Goal: Task Accomplishment & Management: Complete application form

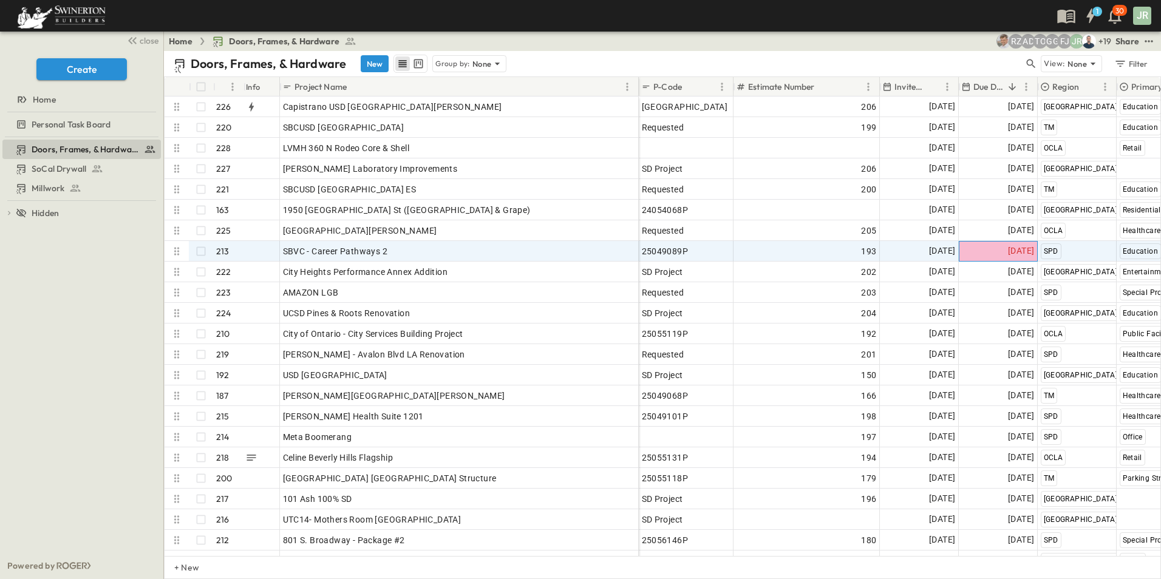
click at [1008, 247] on span "[DATE]" at bounding box center [1021, 251] width 26 height 14
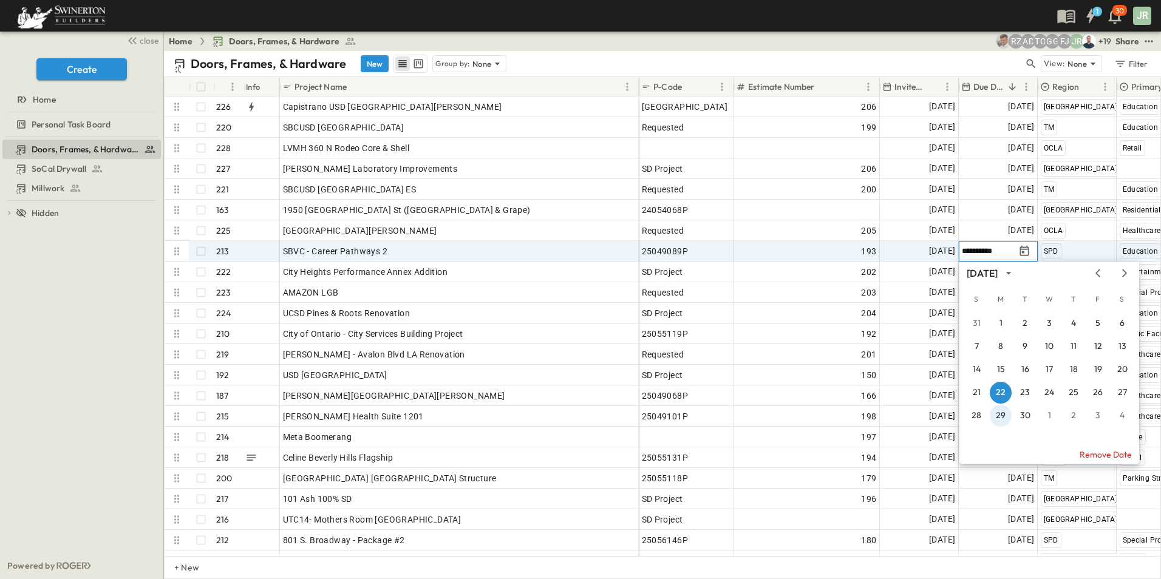
click at [999, 413] on button "29" at bounding box center [1001, 416] width 22 height 22
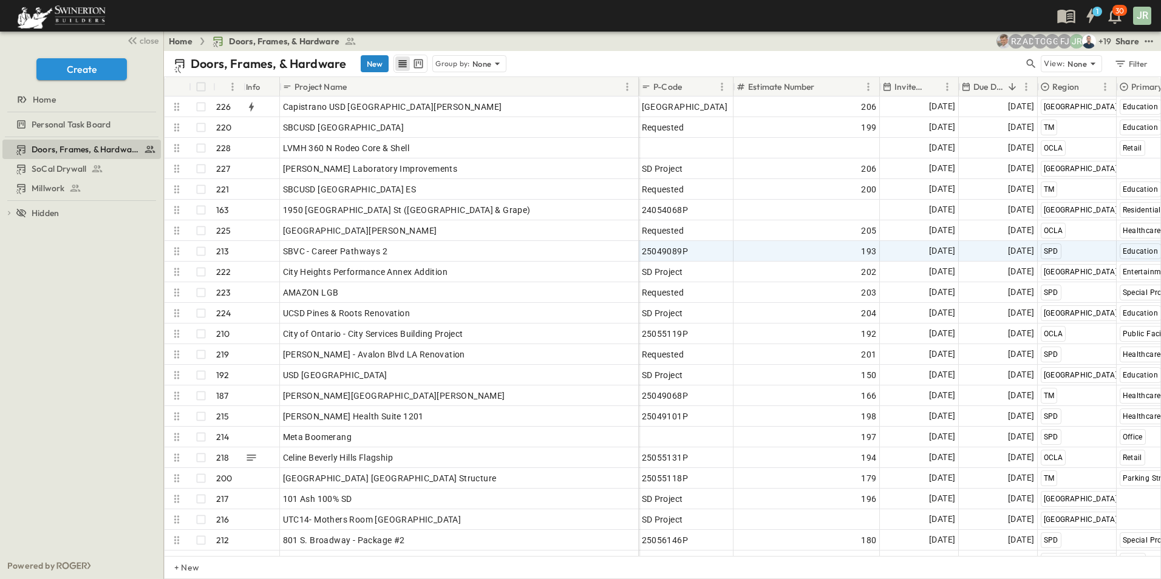
click at [372, 63] on button "New" at bounding box center [375, 63] width 28 height 17
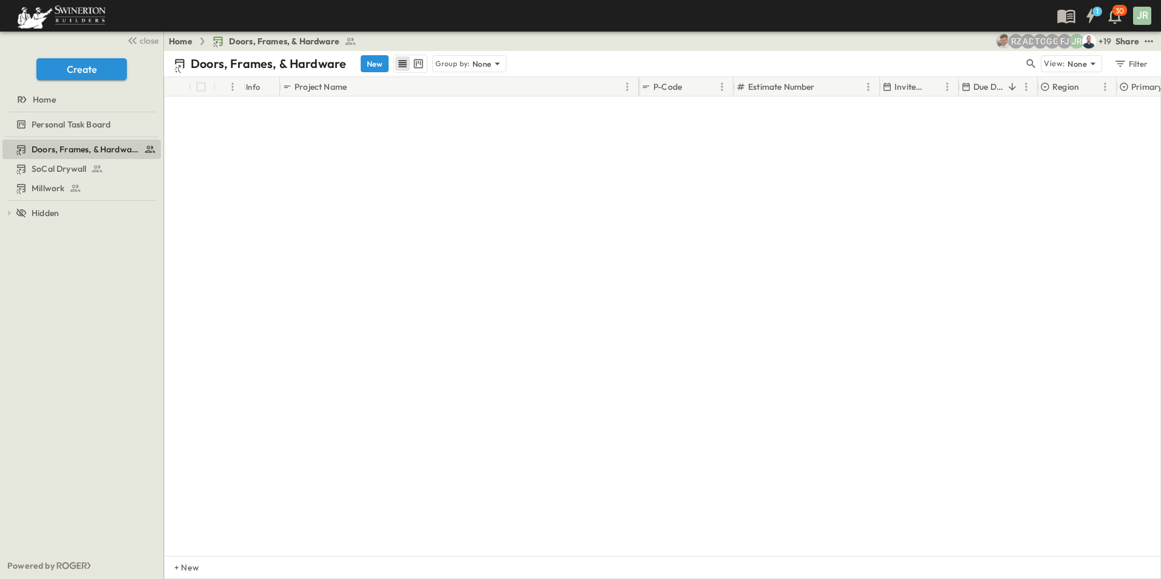
scroll to position [4338, 0]
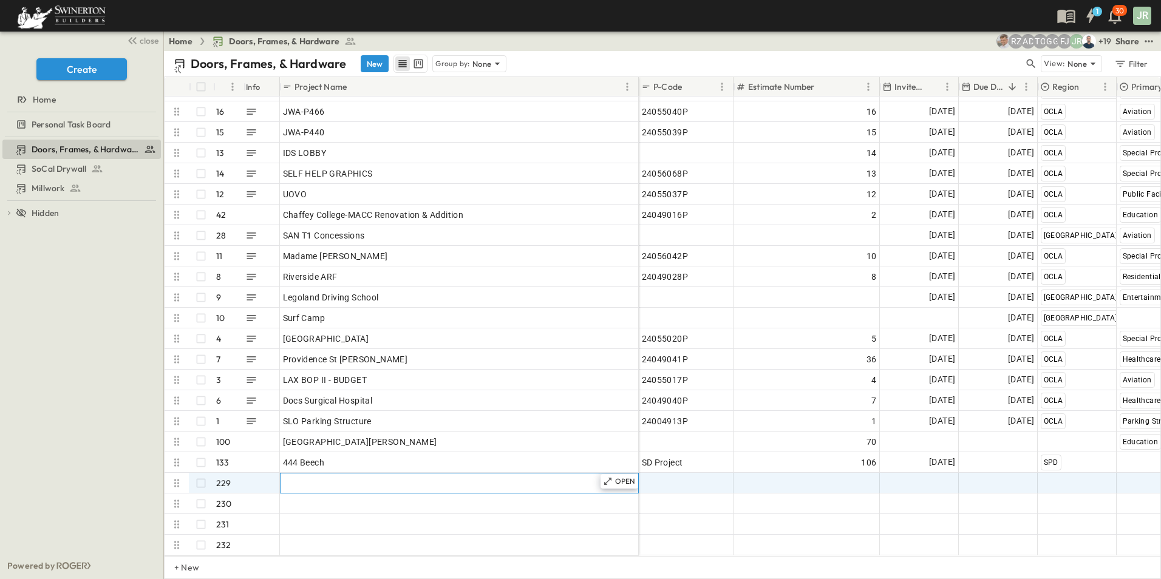
click at [296, 477] on span "Add Name" at bounding box center [303, 483] width 41 height 12
paste input "**********"
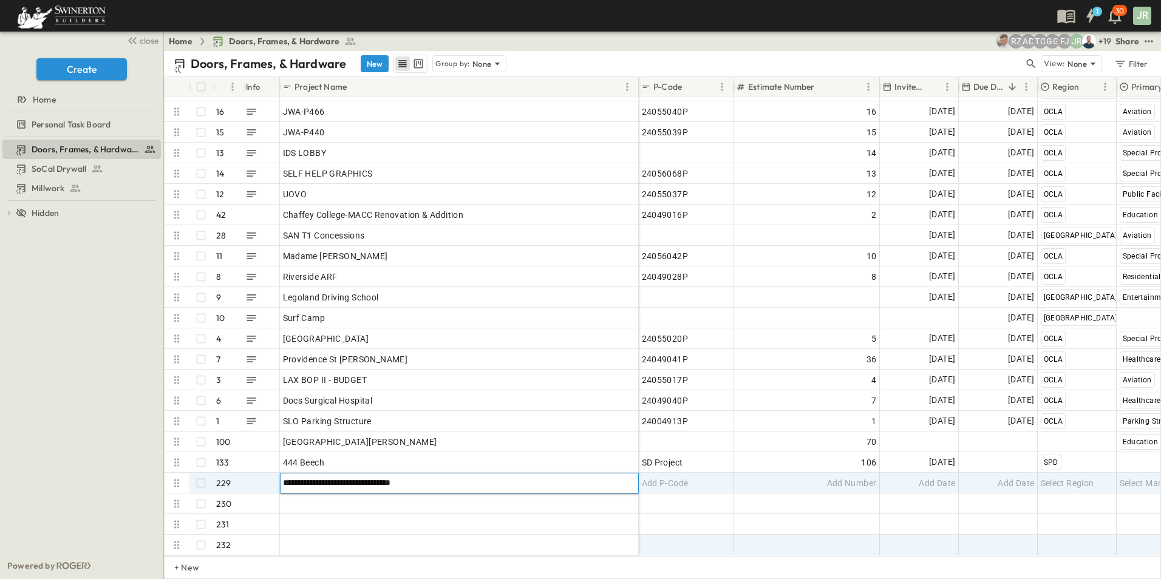
type input "**********"
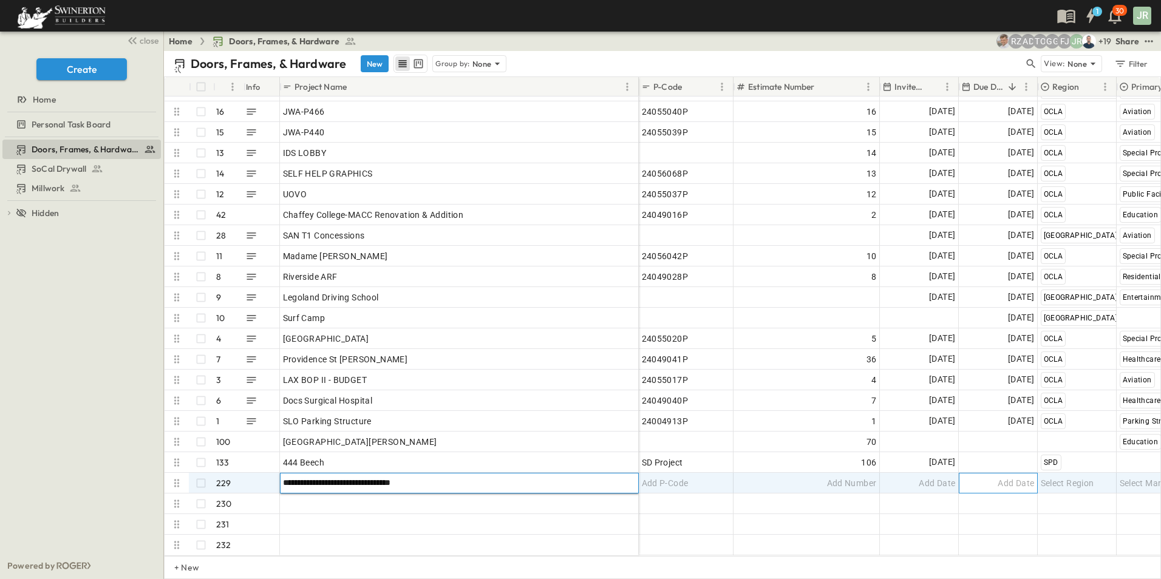
click at [996, 474] on div "Add Date" at bounding box center [998, 483] width 78 height 19
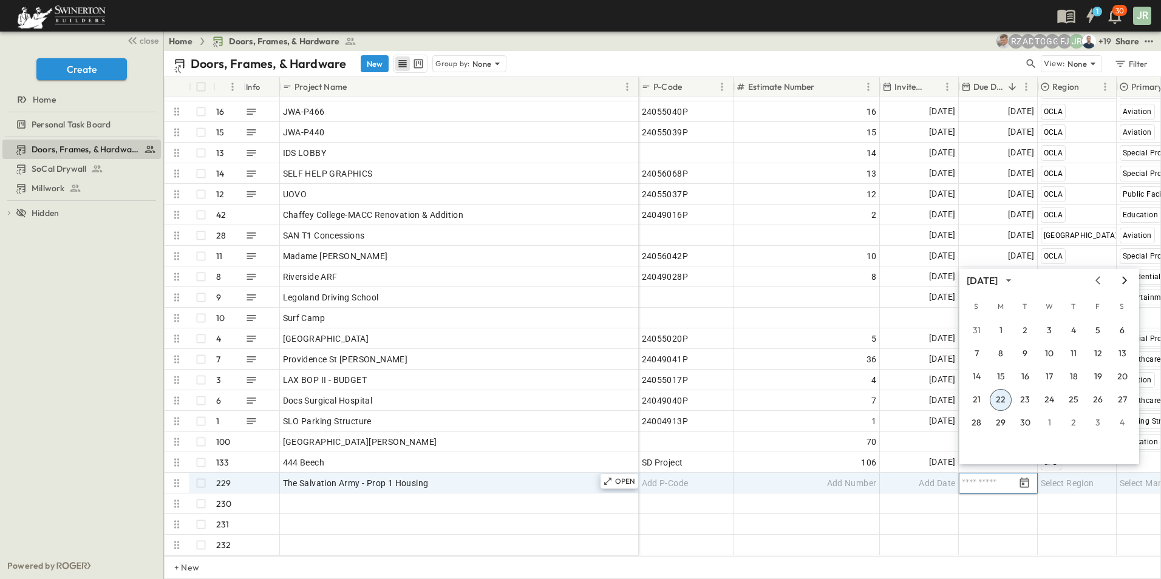
click at [1122, 277] on icon "Next month" at bounding box center [1124, 281] width 15 height 10
click at [1025, 353] on button "7" at bounding box center [1025, 354] width 22 height 22
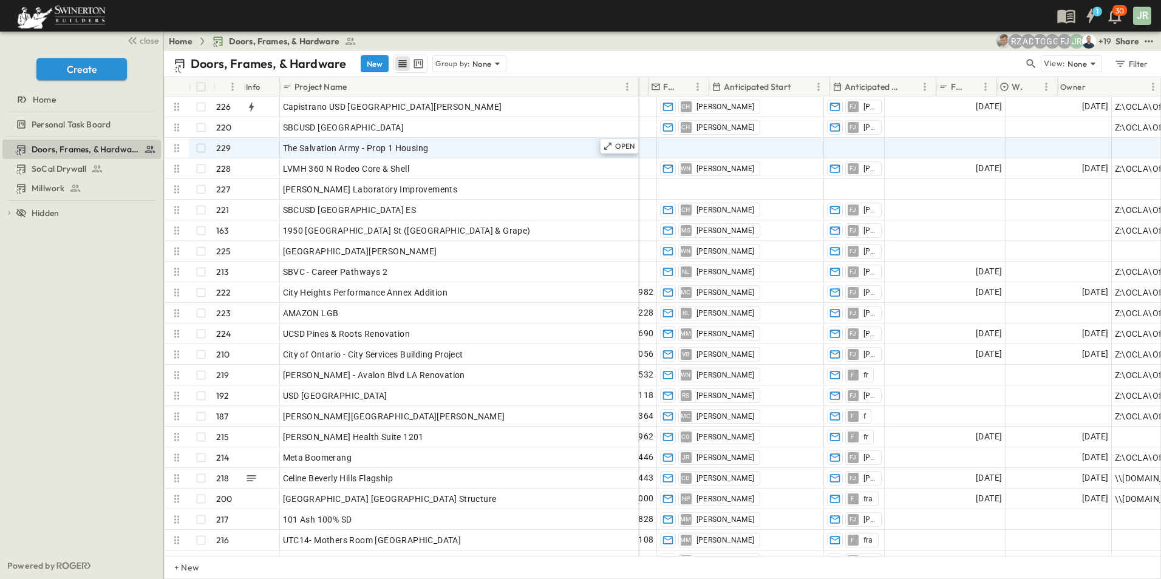
scroll to position [0, 1211]
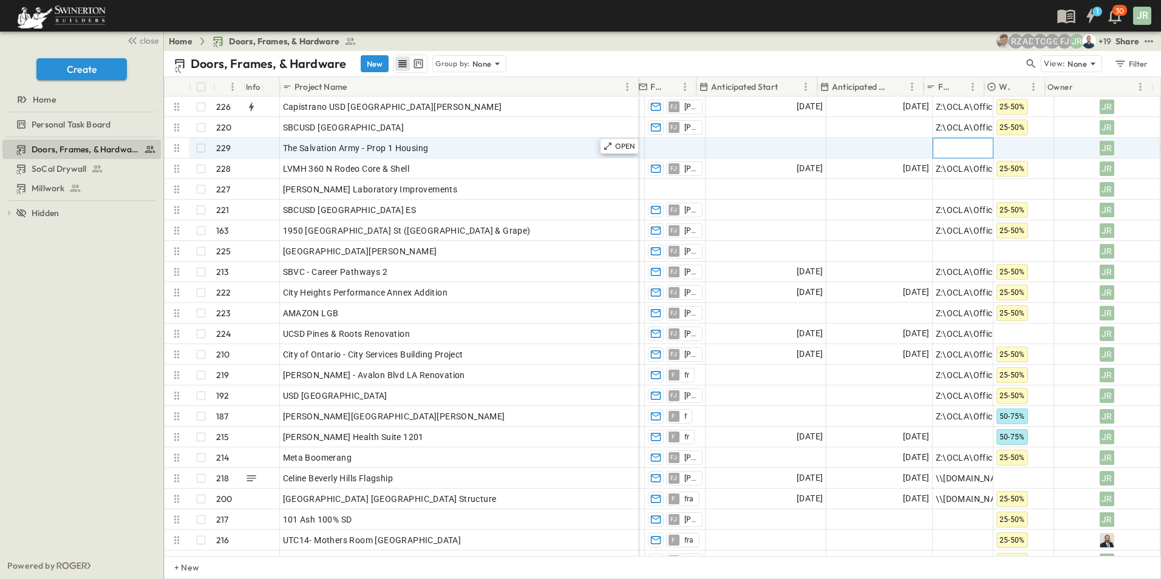
click at [940, 143] on span "Add Link" at bounding box center [953, 148] width 35 height 12
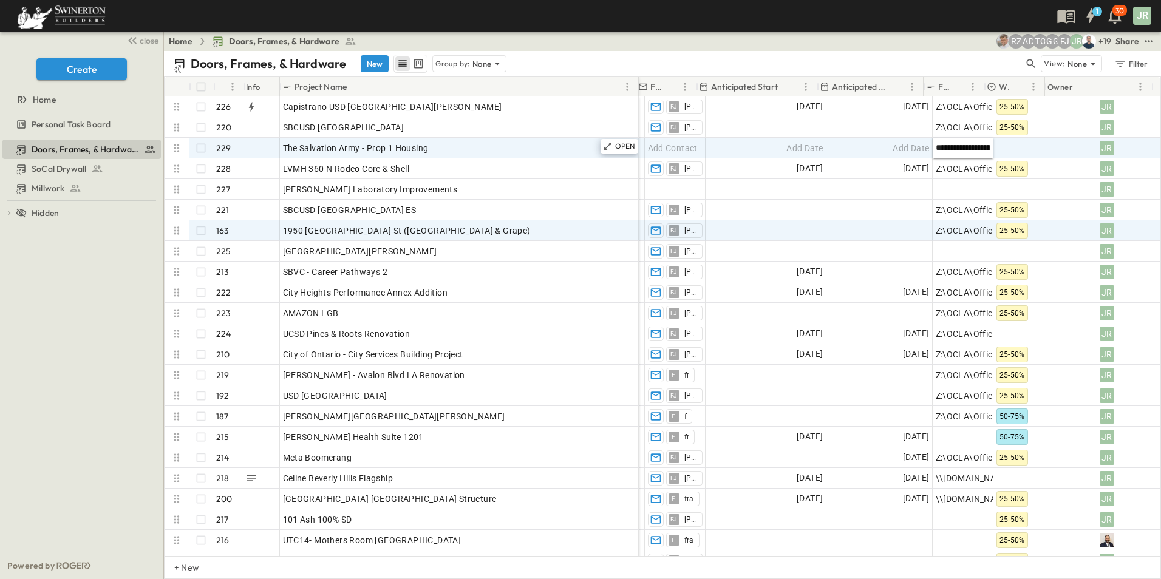
scroll to position [0, 392]
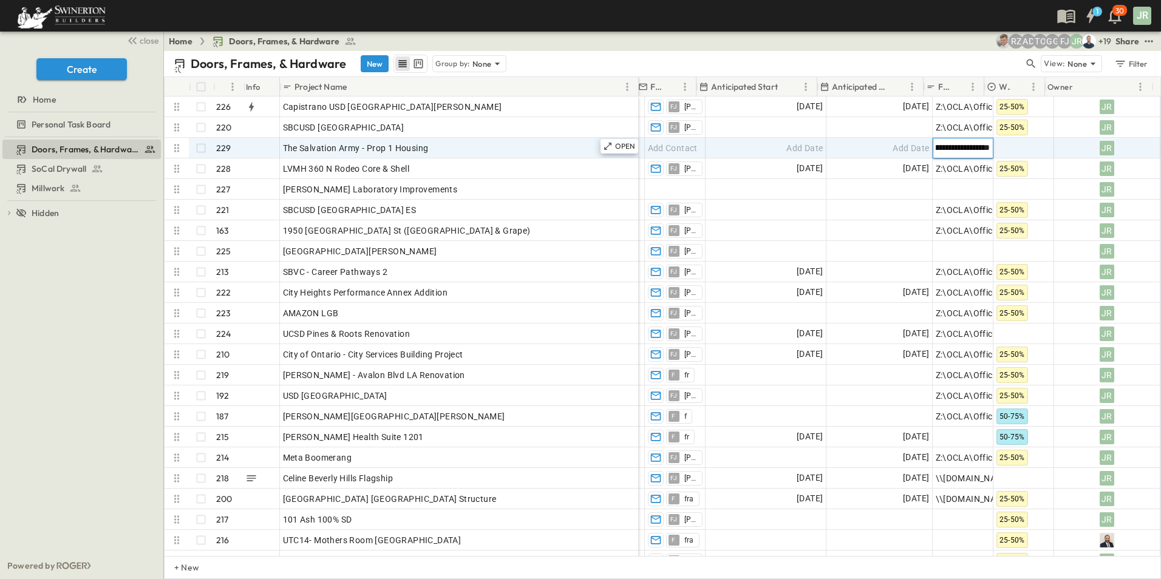
type input "**********"
click at [1013, 146] on div at bounding box center [1023, 147] width 59 height 19
click at [1020, 228] on span "25-50%" at bounding box center [1016, 227] width 25 height 10
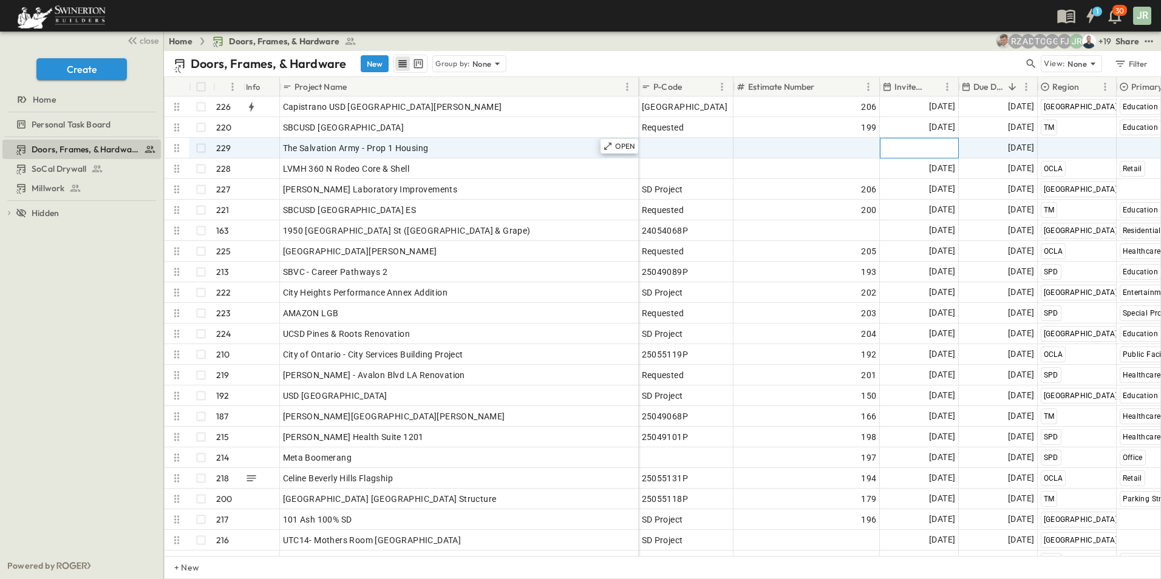
click at [940, 149] on span "Add Date" at bounding box center [937, 148] width 36 height 12
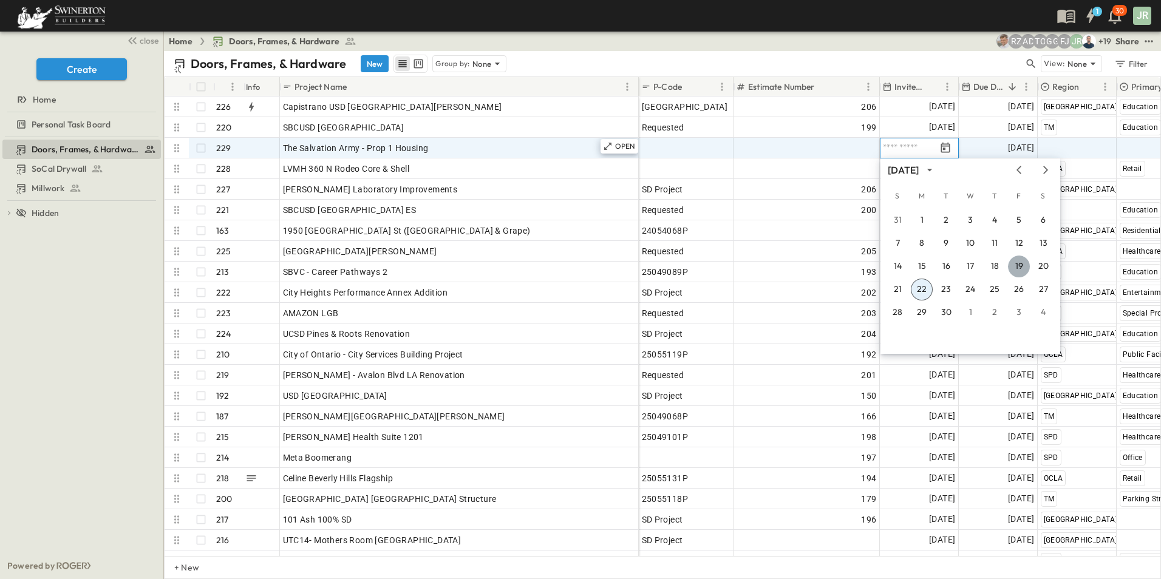
click at [1022, 263] on button "19" at bounding box center [1019, 267] width 22 height 22
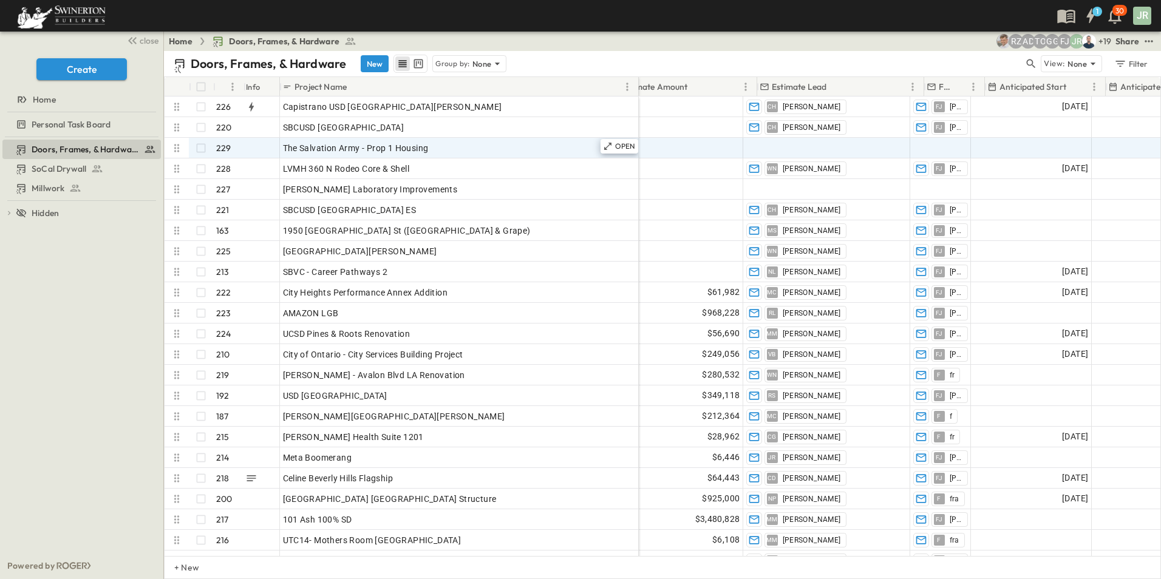
scroll to position [0, 952]
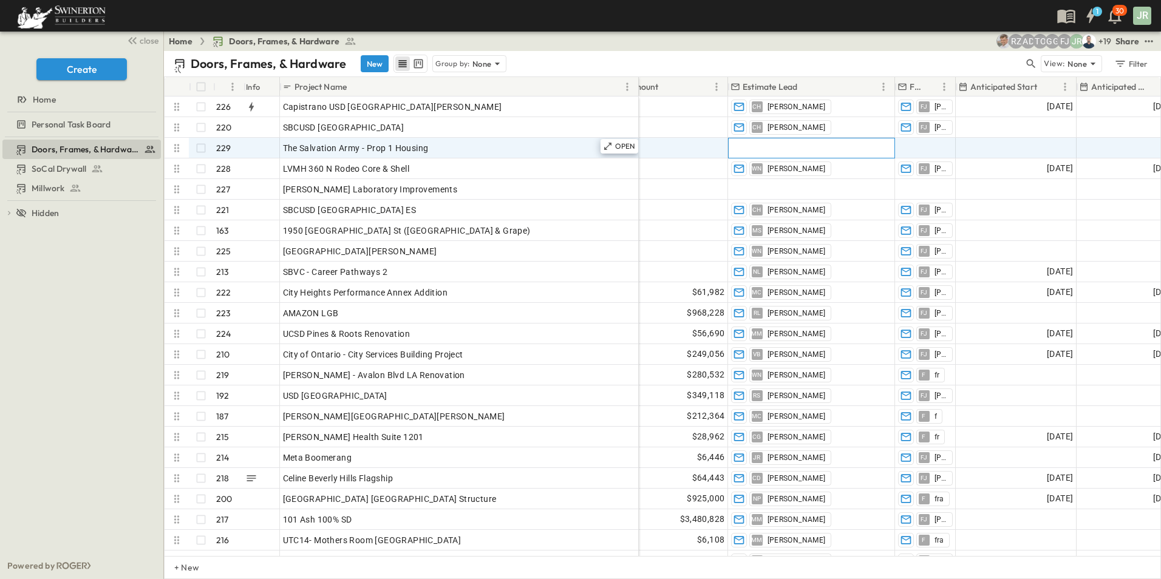
click at [769, 142] on span "Add Contact" at bounding box center [756, 148] width 50 height 12
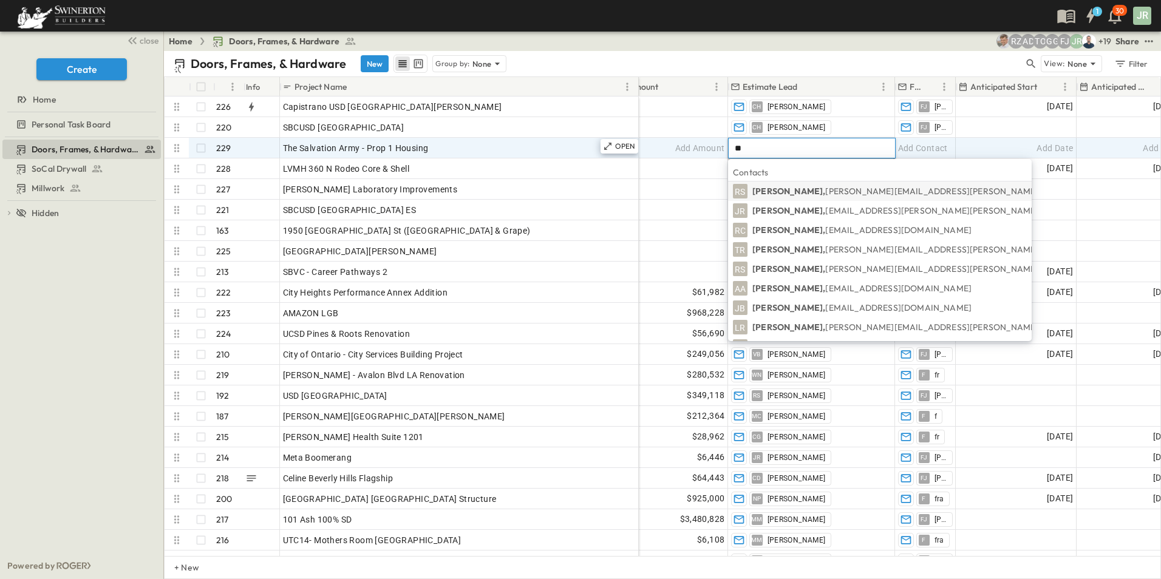
type input "***"
click at [788, 269] on p "[PERSON_NAME], [PERSON_NAME][EMAIL_ADDRESS][PERSON_NAME][PERSON_NAME][DOMAIN_NA…" at bounding box center [965, 269] width 426 height 12
click at [788, 269] on span "[PERSON_NAME]" at bounding box center [796, 272] width 58 height 10
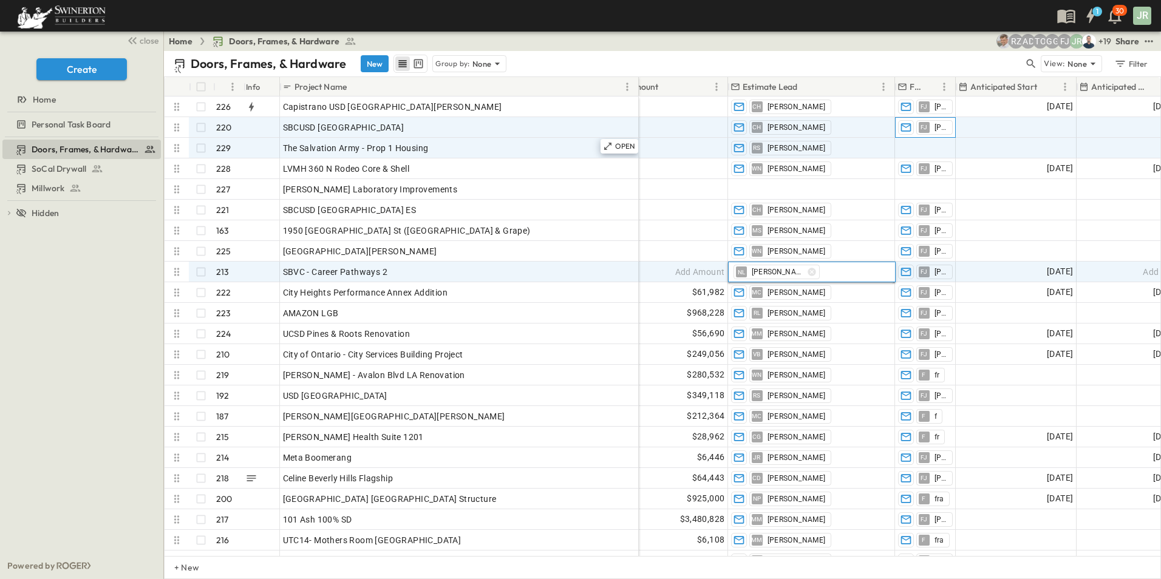
click at [912, 136] on div "FJ [PERSON_NAME]" at bounding box center [924, 127] width 59 height 19
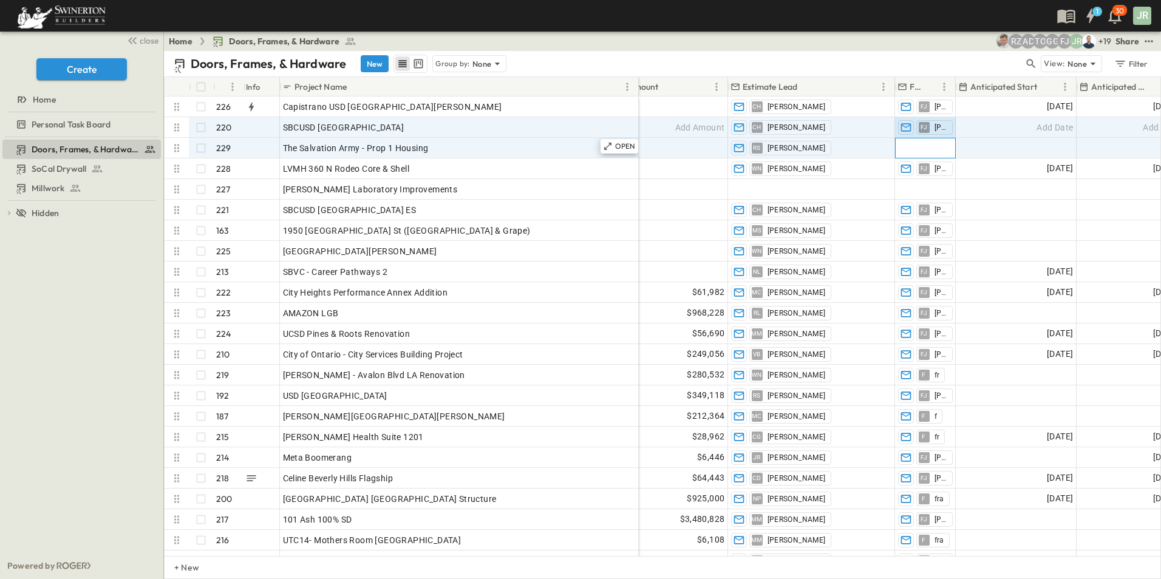
click at [912, 146] on span "Add Contact" at bounding box center [923, 148] width 50 height 12
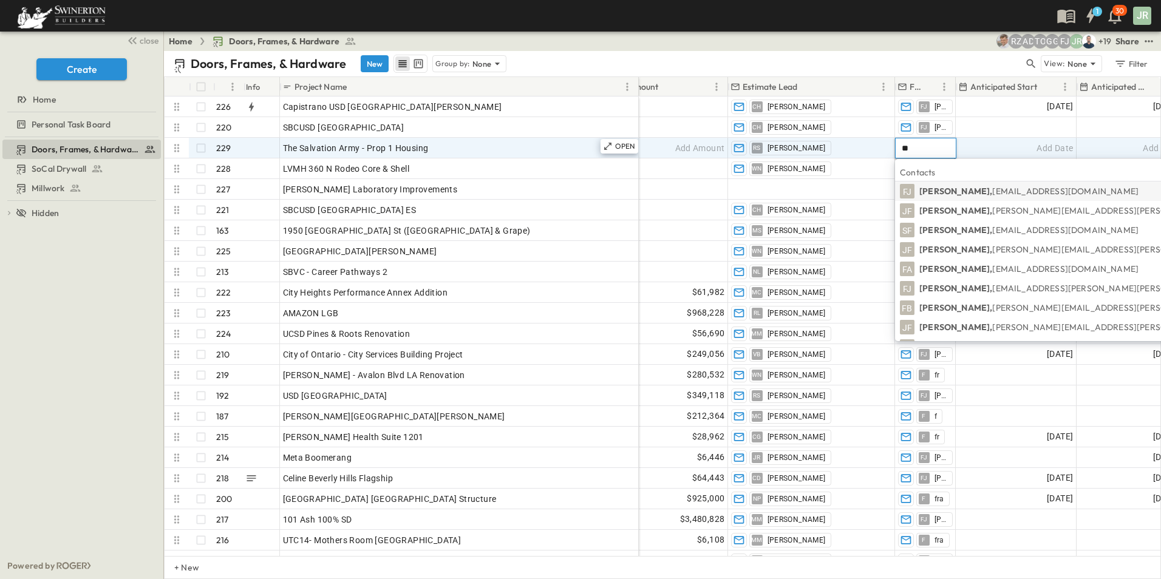
type input "**"
click at [923, 192] on p "[PERSON_NAME], [PERSON_NAME][EMAIL_ADDRESS][PERSON_NAME][DOMAIN_NAME]" at bounding box center [1028, 191] width 219 height 12
click at [923, 192] on body "1 30 JR close Create Home Personal Task Board Doors, Frames, & Hardware SoCal D…" at bounding box center [580, 289] width 1161 height 579
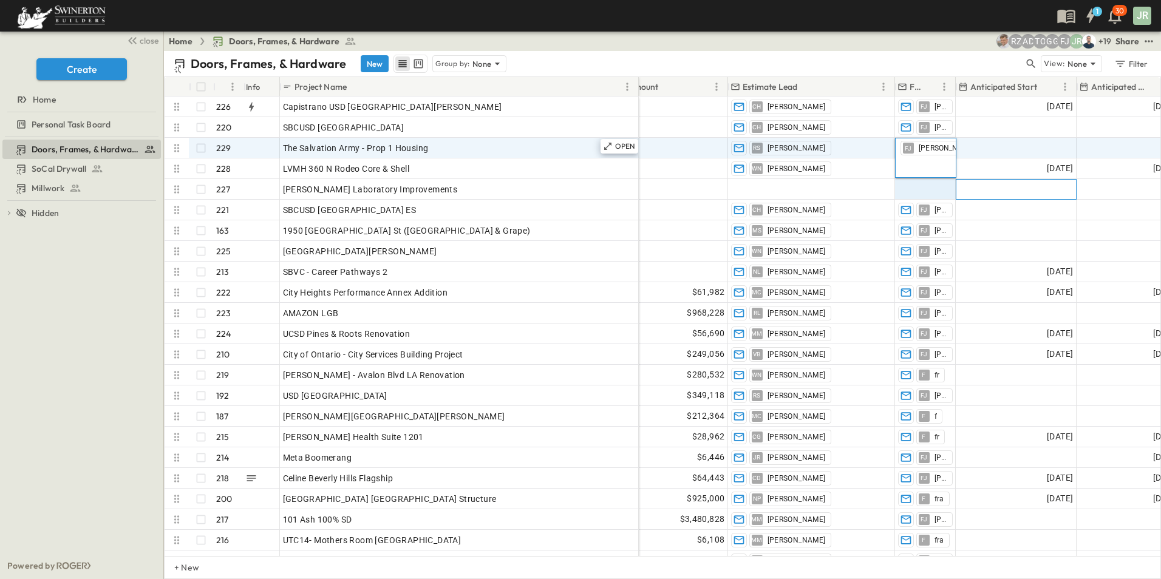
drag, startPoint x: 923, startPoint y: 192, endPoint x: 1028, endPoint y: 140, distance: 118.1
click at [1058, 191] on span "Add Date" at bounding box center [1054, 189] width 36 height 12
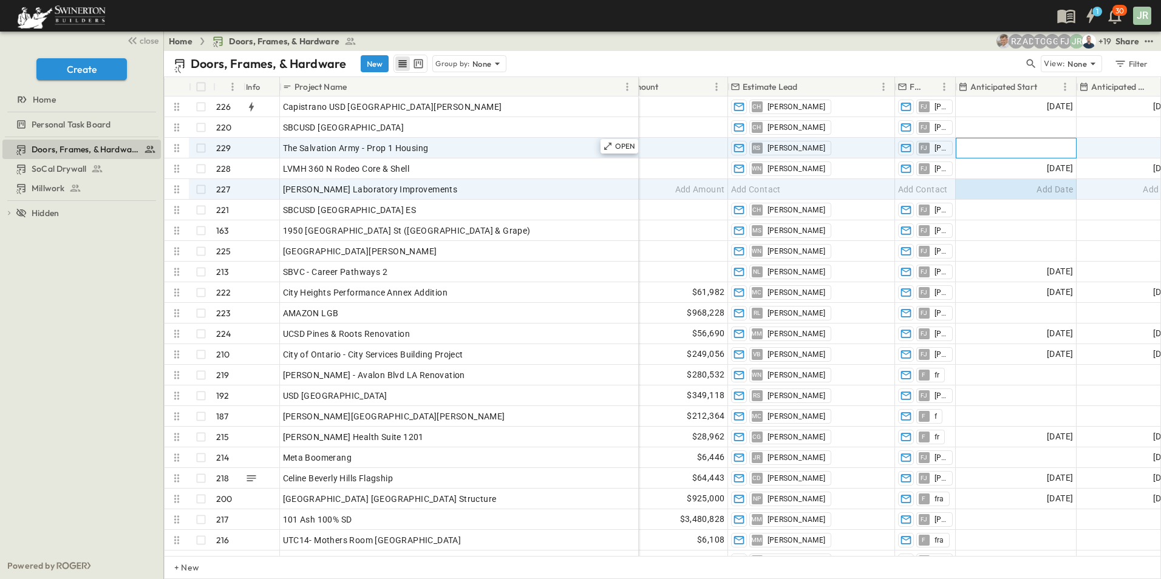
click at [1028, 140] on div "Add Date" at bounding box center [1016, 147] width 120 height 19
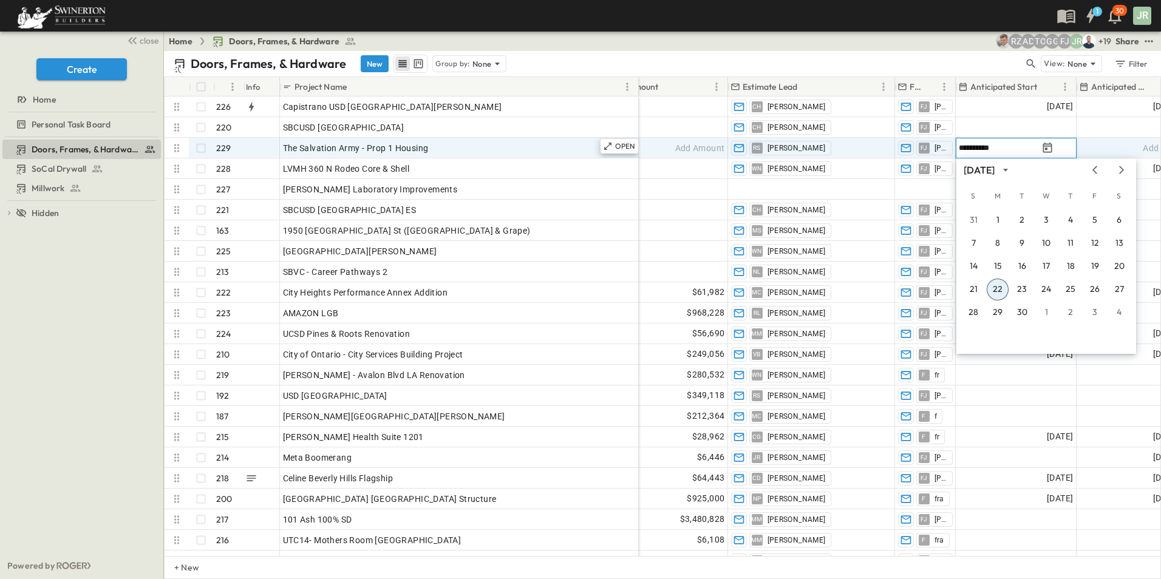
click at [1014, 148] on input "**********" at bounding box center [998, 148] width 79 height 12
type input "**********"
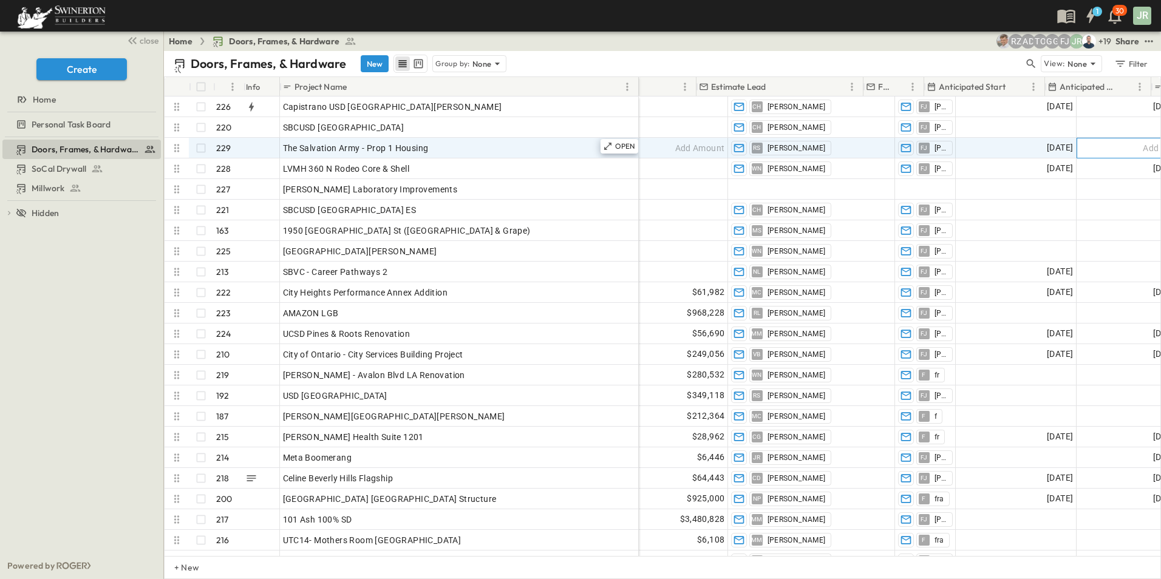
scroll to position [0, 983]
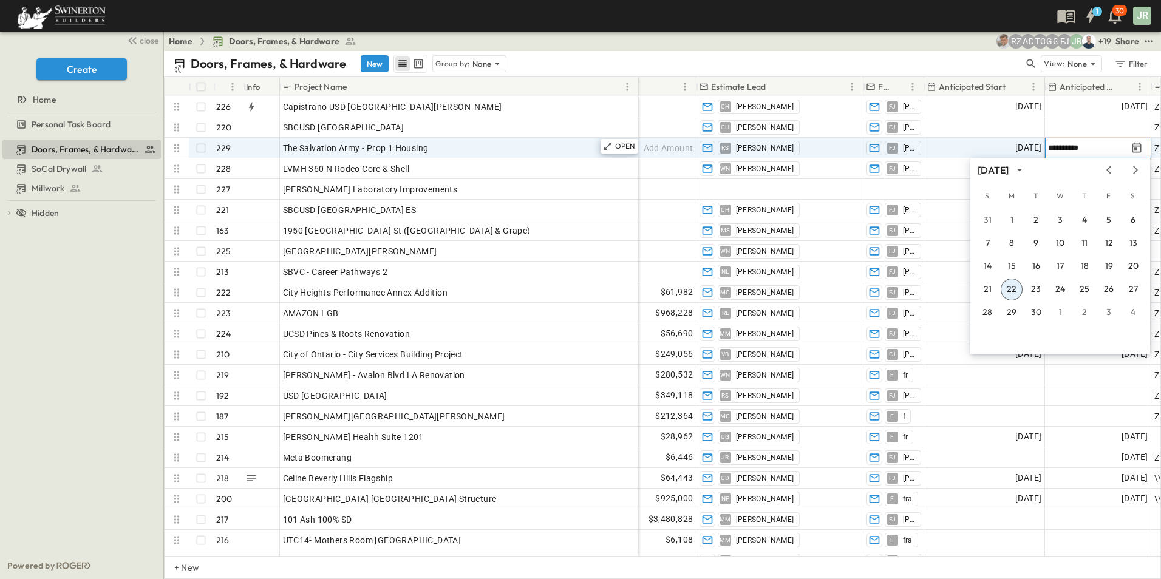
click at [1082, 148] on input "**********" at bounding box center [1087, 148] width 79 height 12
type input "**********"
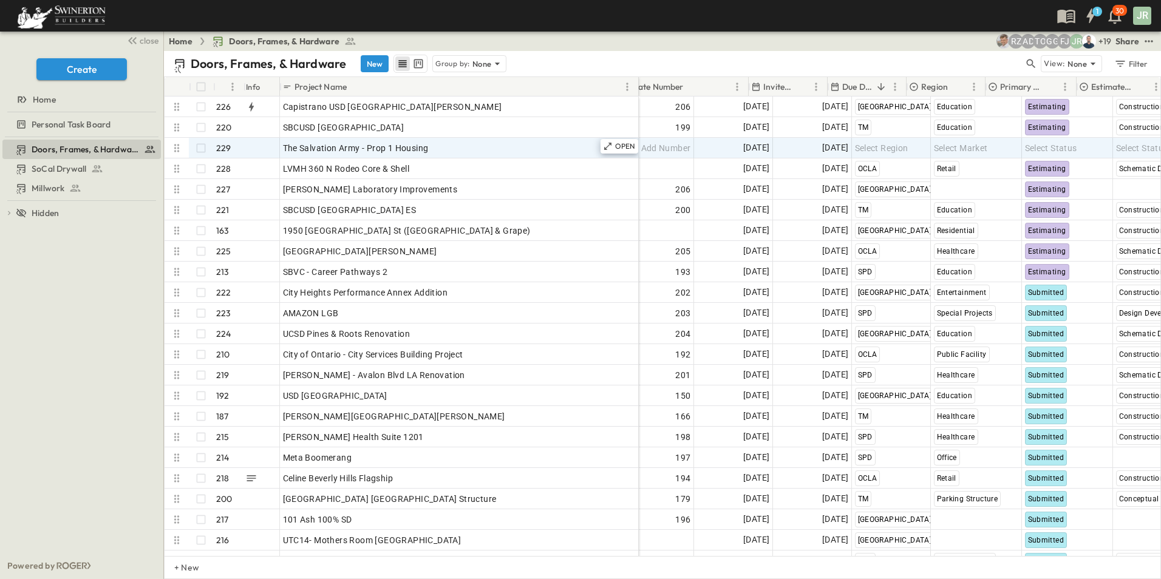
scroll to position [0, 0]
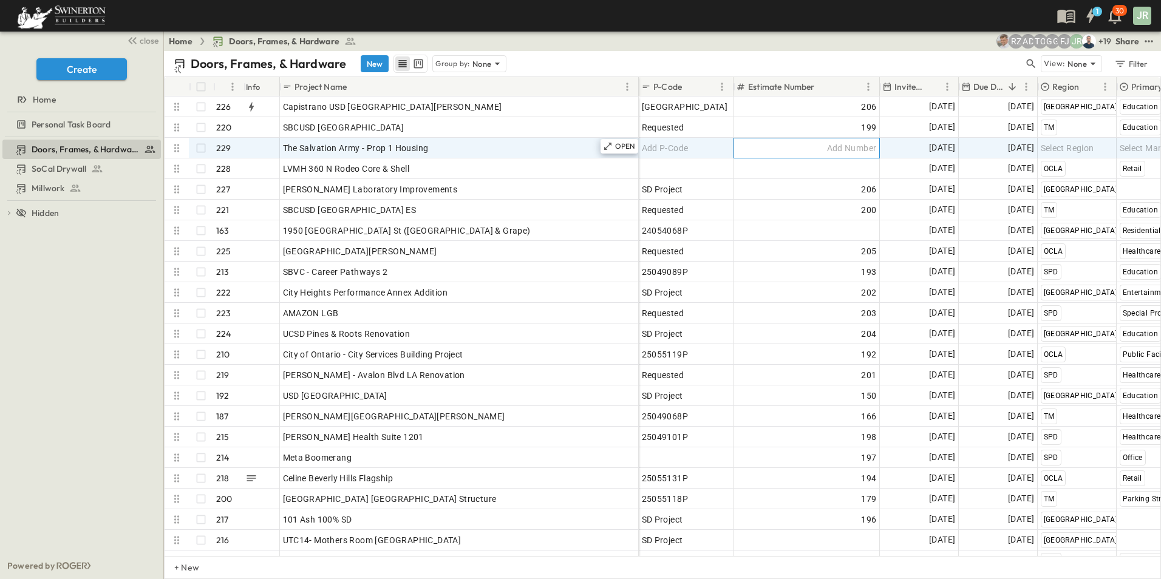
click at [804, 144] on div "Add Number" at bounding box center [806, 148] width 140 height 17
type input "***"
click at [1028, 61] on icon "button" at bounding box center [1031, 63] width 9 height 9
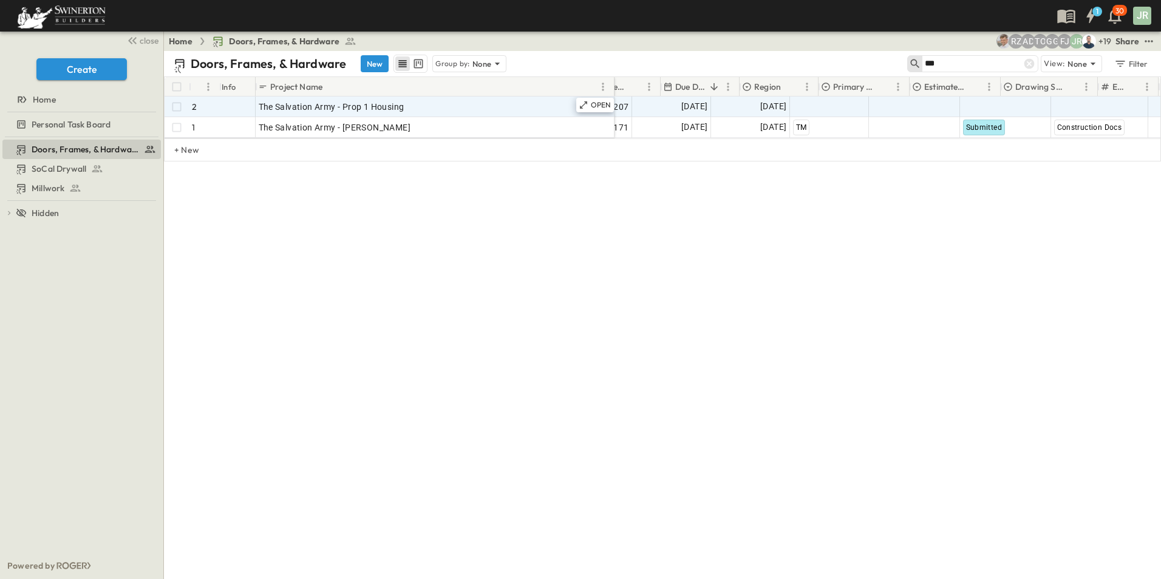
scroll to position [0, 292]
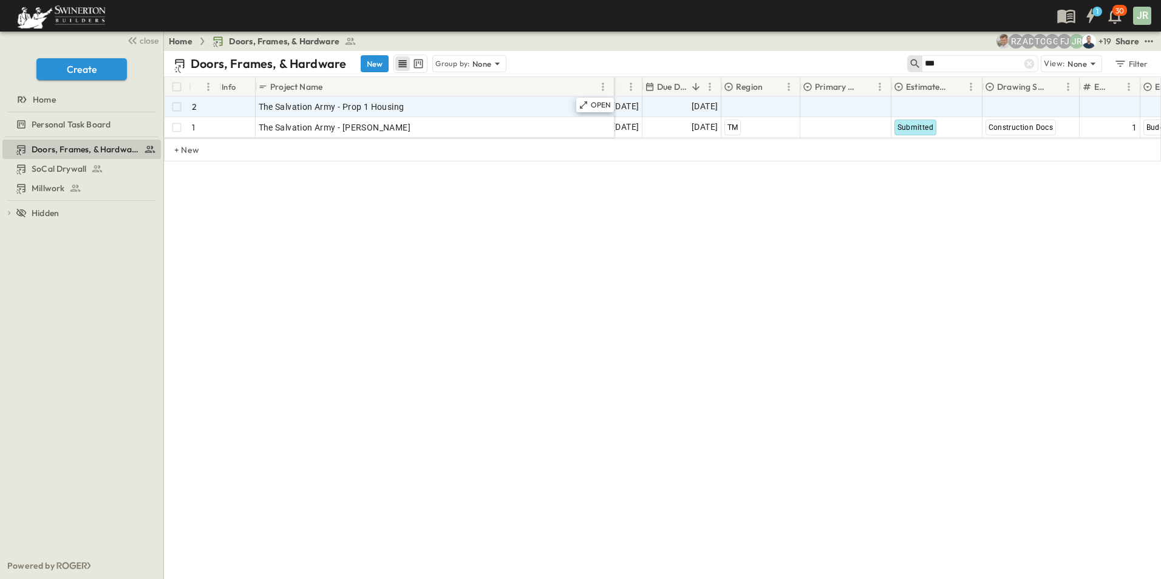
type input "***"
click at [755, 105] on span "Select Region" at bounding box center [750, 107] width 53 height 12
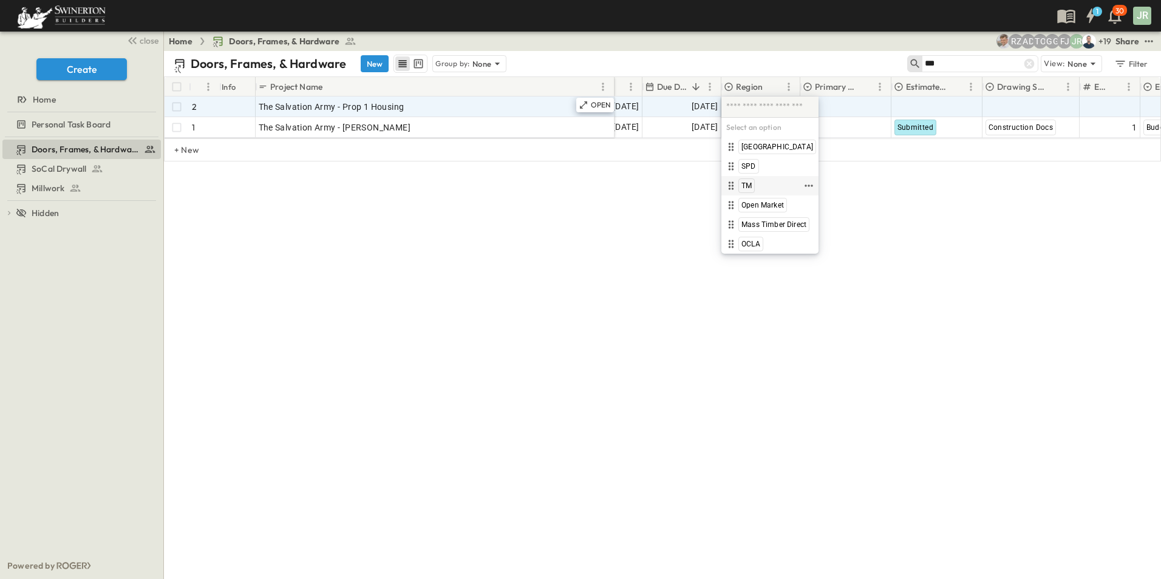
click at [745, 184] on span "TM" at bounding box center [746, 186] width 10 height 10
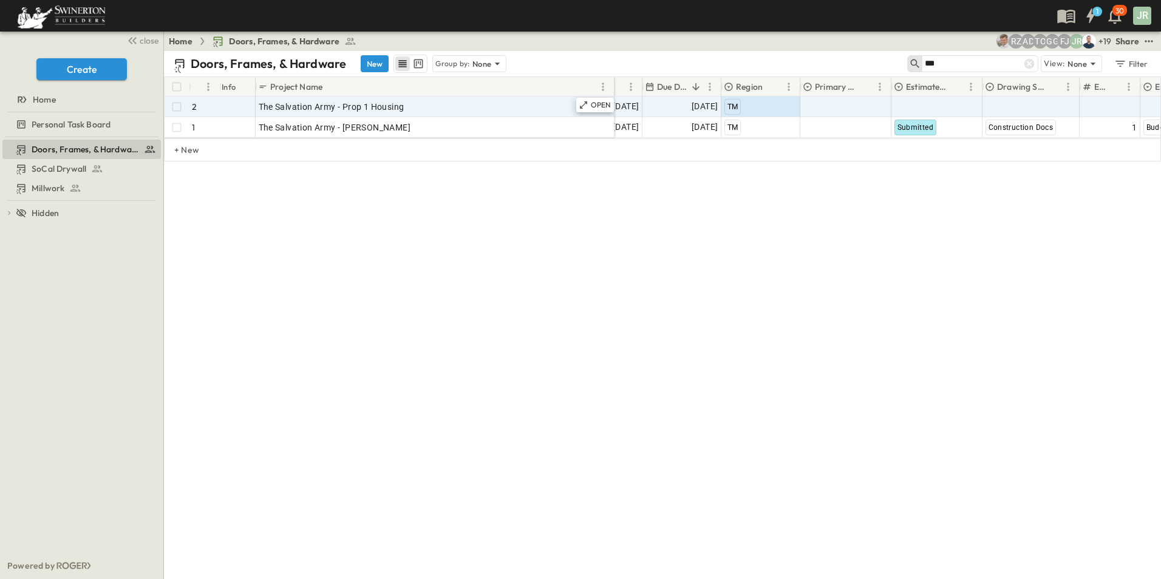
drag, startPoint x: 722, startPoint y: 138, endPoint x: 763, endPoint y: 141, distance: 40.8
click at [763, 138] on div "2 OPEN The Salvation Army - Prop 1 Housing 1 OPEN The Salvation Army - [PERSON_…" at bounding box center [663, 118] width 996 height 42
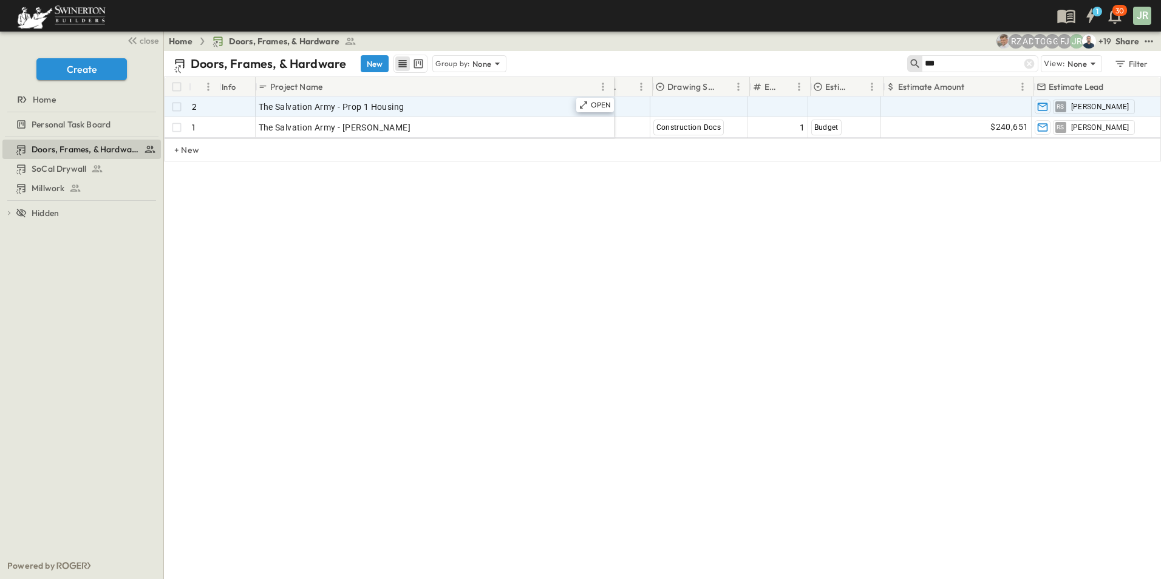
scroll to position [0, 622]
click at [779, 103] on span "Add Round #" at bounding box center [781, 107] width 52 height 12
type input "*"
click at [853, 104] on span "Select Bid Type" at bounding box center [843, 107] width 60 height 12
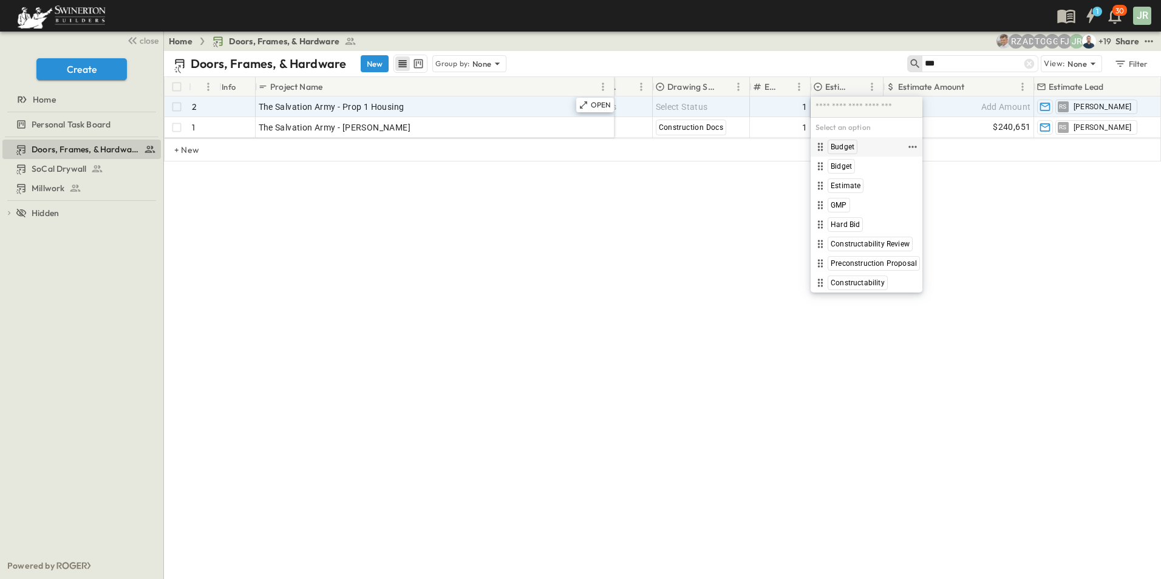
click at [849, 148] on span "Budget" at bounding box center [842, 147] width 24 height 10
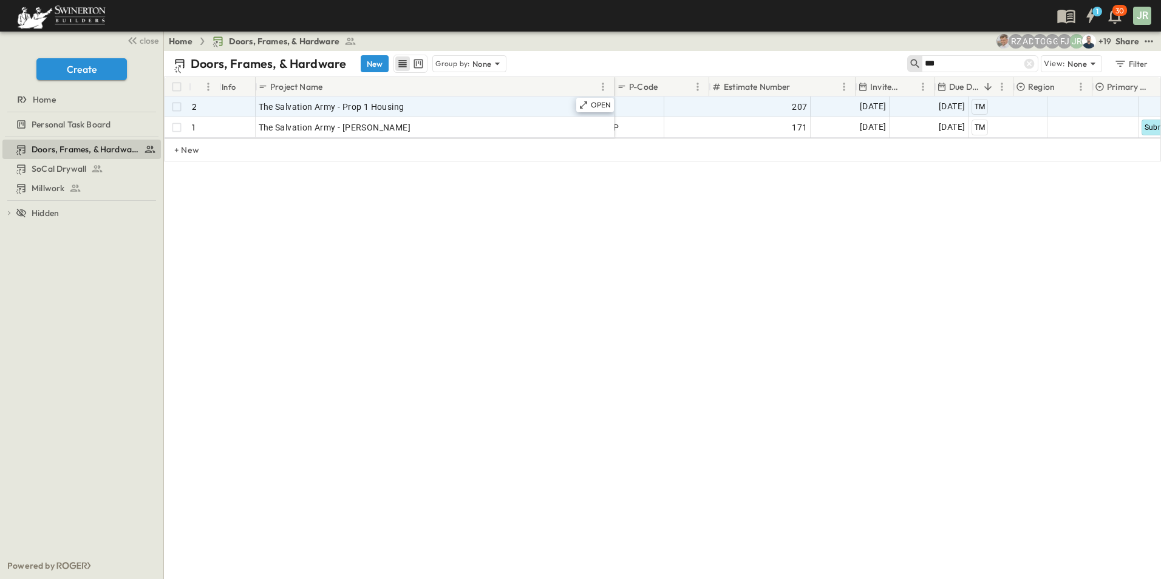
scroll to position [0, 0]
click at [327, 276] on div "Doors, Frames, & Hardware New Group by: None *** View: None Filter # Info Proje…" at bounding box center [662, 315] width 997 height 528
click at [1031, 65] on icon at bounding box center [1029, 64] width 12 height 12
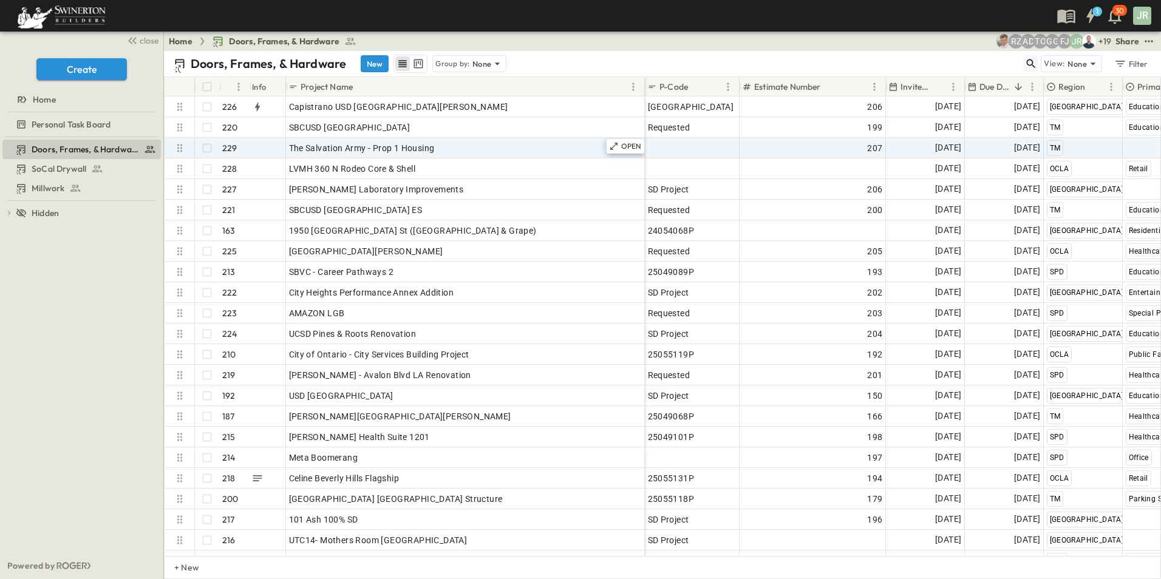
click at [1028, 61] on icon "button" at bounding box center [1031, 63] width 9 height 9
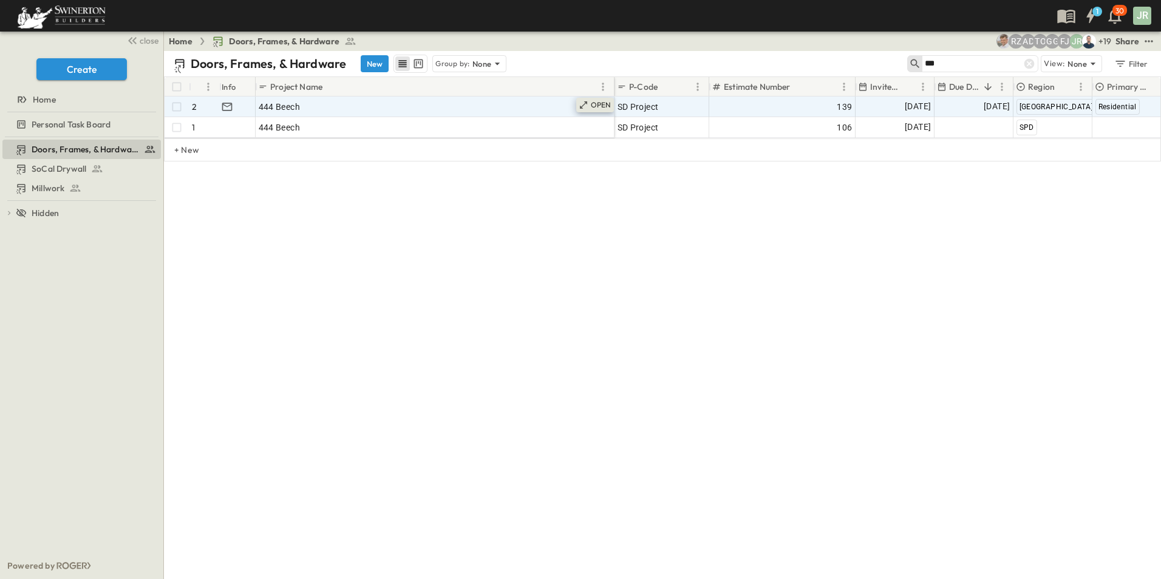
type input "***"
click at [599, 103] on p "OPEN" at bounding box center [601, 105] width 21 height 10
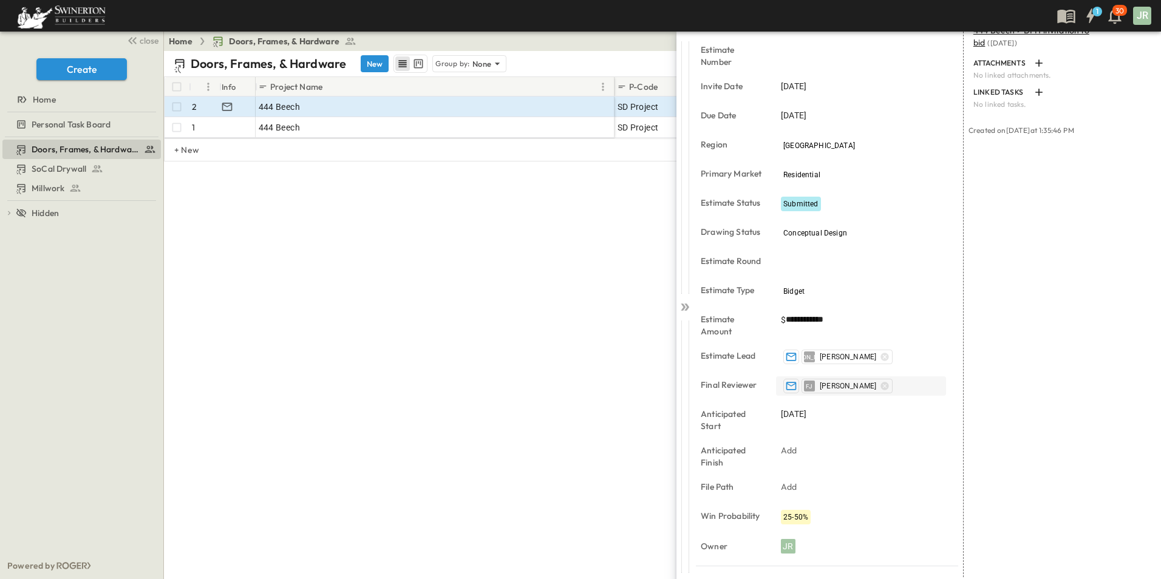
scroll to position [174, 0]
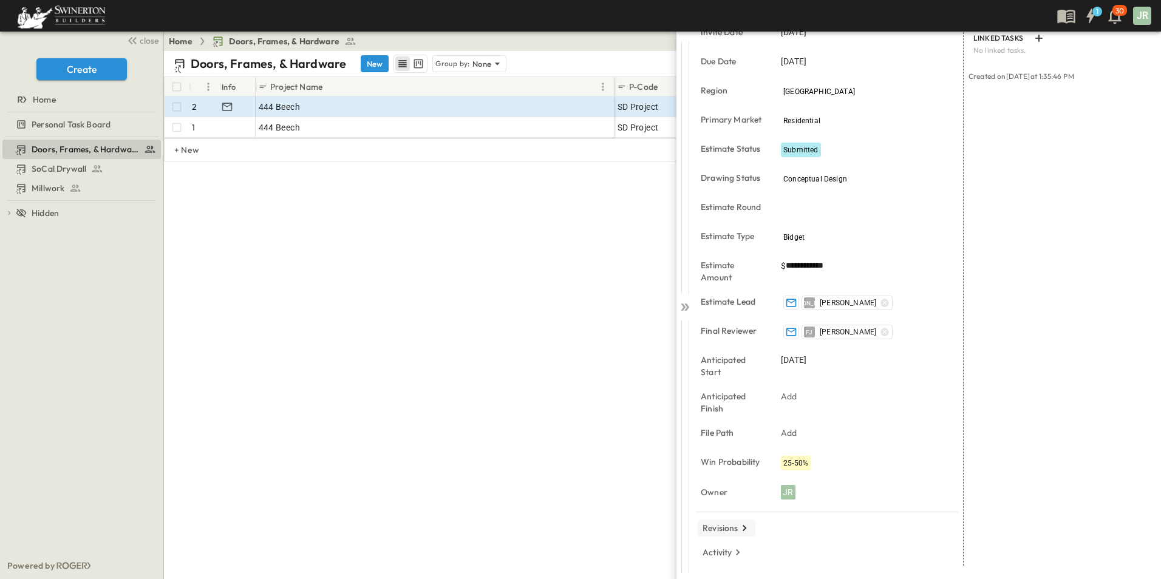
click at [728, 529] on p "Revisions" at bounding box center [720, 528] width 36 height 12
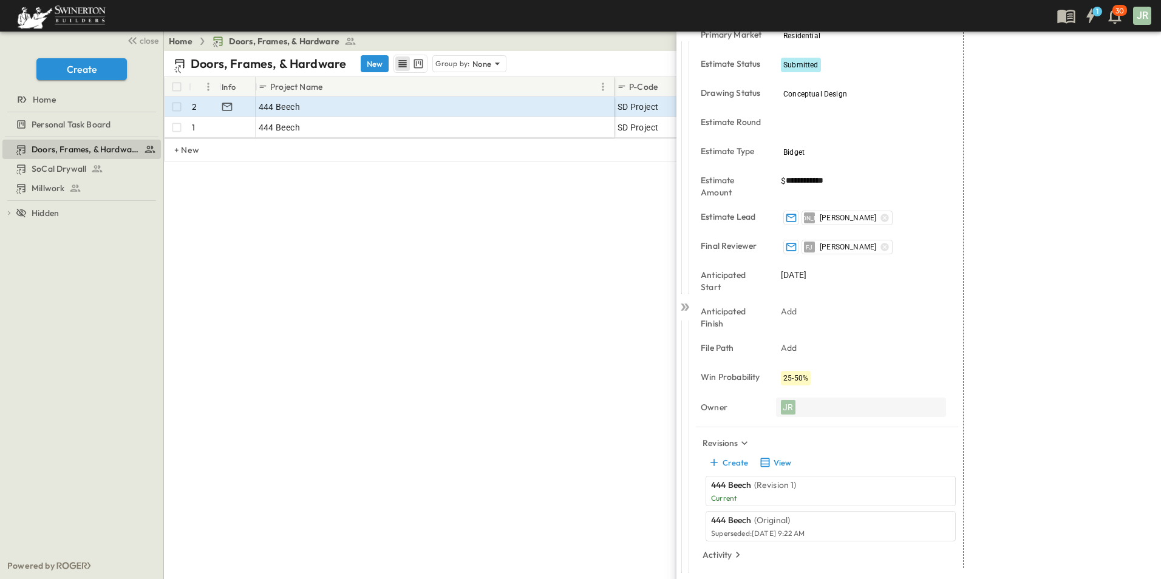
scroll to position [261, 0]
click at [727, 463] on button "Create" at bounding box center [727, 460] width 45 height 17
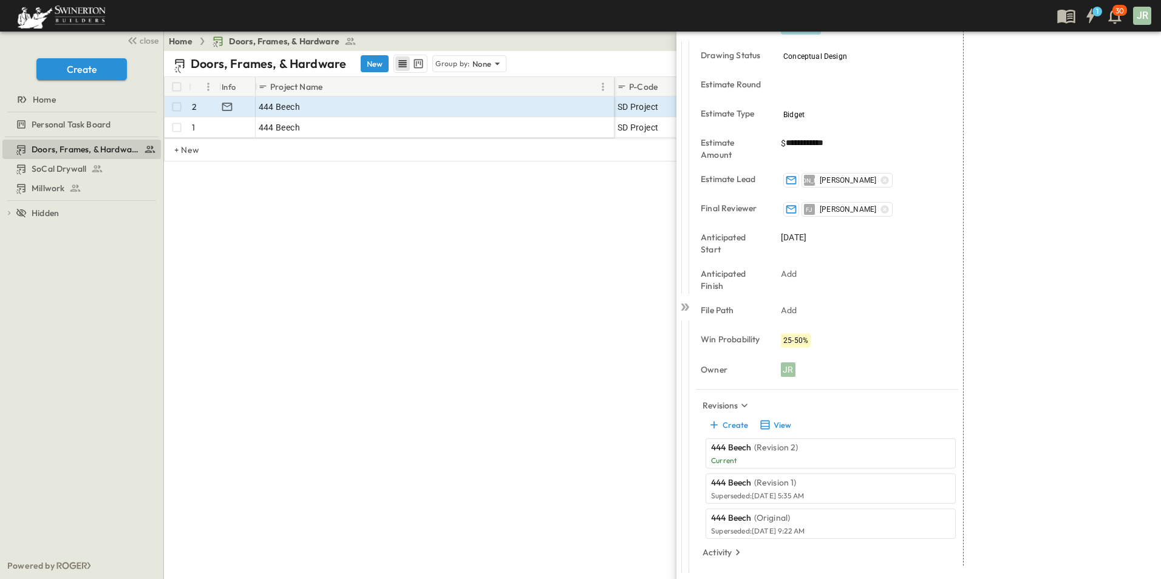
click at [770, 456] on p "Current" at bounding box center [821, 461] width 220 height 10
click at [727, 455] on div "444 Beech (Revision 2) Current" at bounding box center [821, 453] width 220 height 24
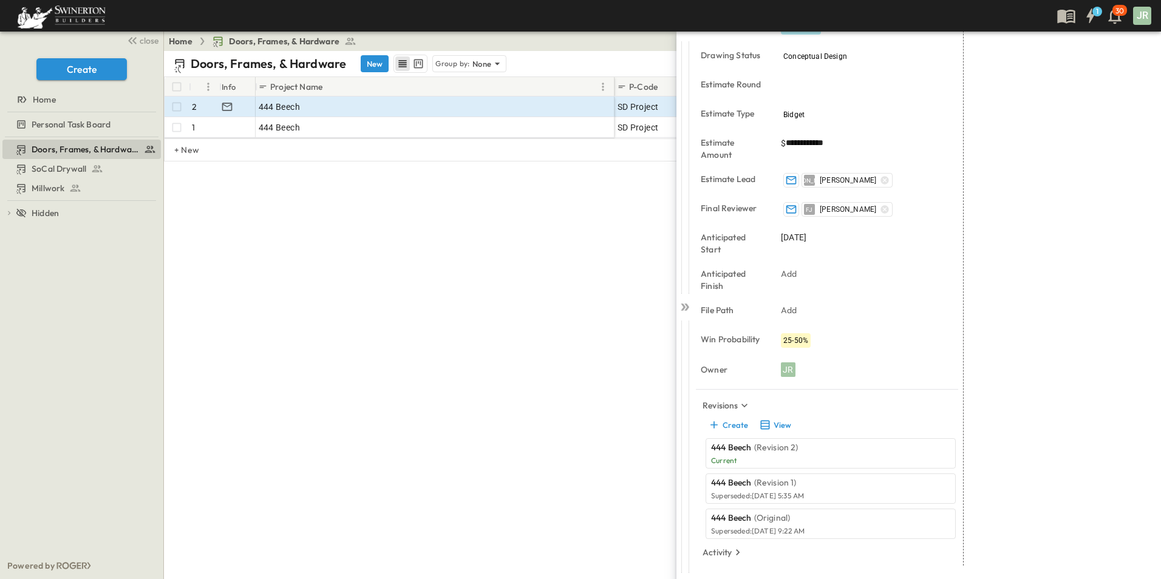
drag, startPoint x: 727, startPoint y: 455, endPoint x: 727, endPoint y: 446, distance: 9.1
click at [727, 446] on p "444 Beech" at bounding box center [731, 447] width 41 height 12
click at [775, 423] on button "View" at bounding box center [774, 424] width 39 height 17
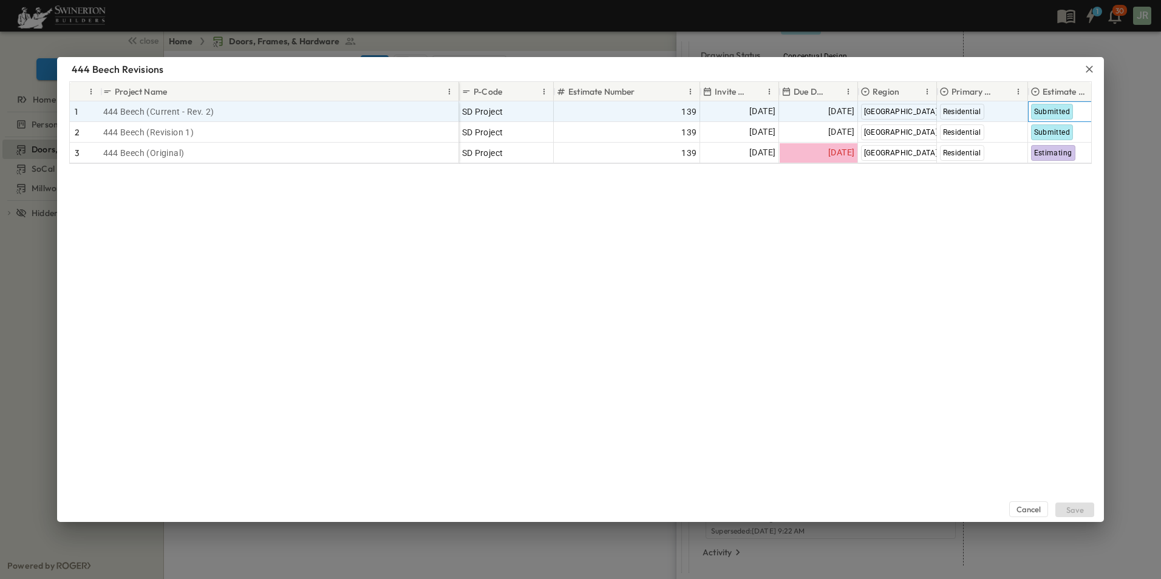
click at [1052, 111] on span "Submitted" at bounding box center [1052, 111] width 36 height 8
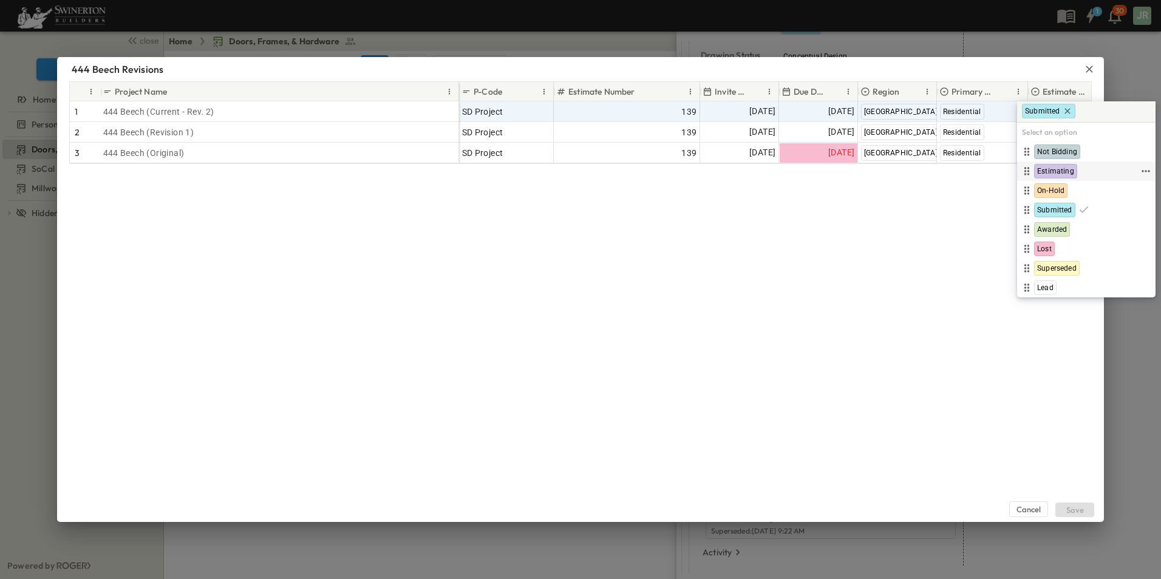
click at [1058, 171] on span "Estimating" at bounding box center [1055, 171] width 37 height 10
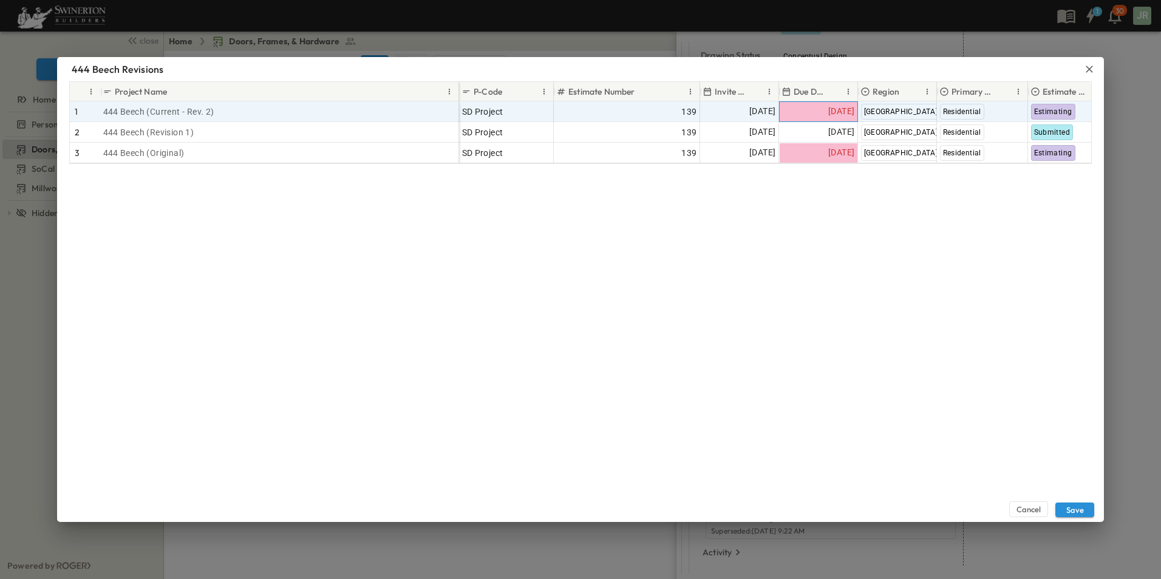
click at [835, 107] on span "[DATE]" at bounding box center [841, 111] width 26 height 14
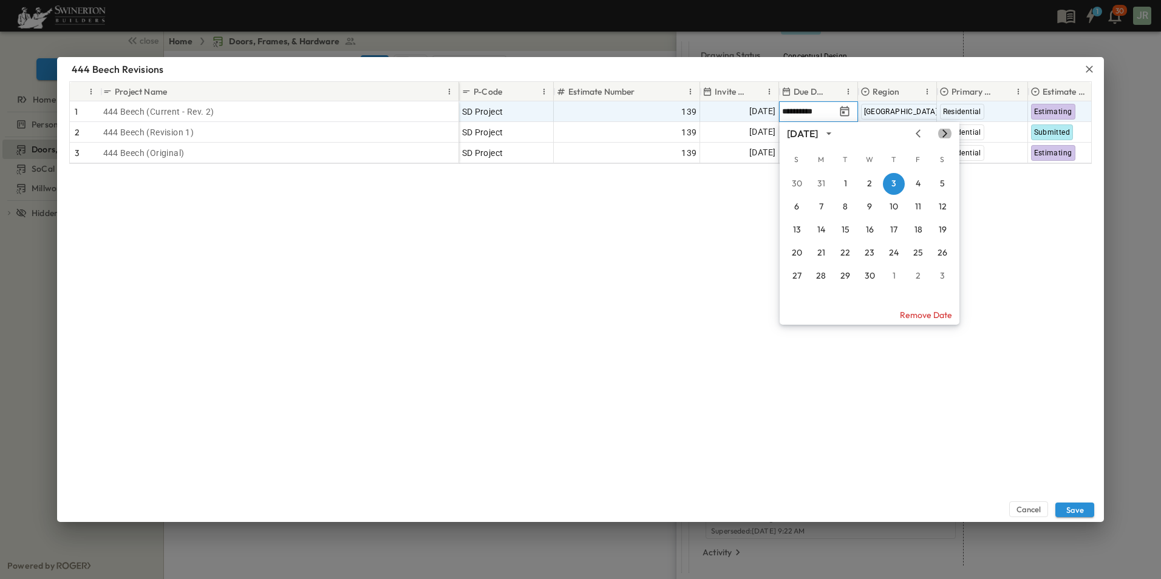
click at [945, 132] on icon "Next month" at bounding box center [944, 133] width 5 height 8
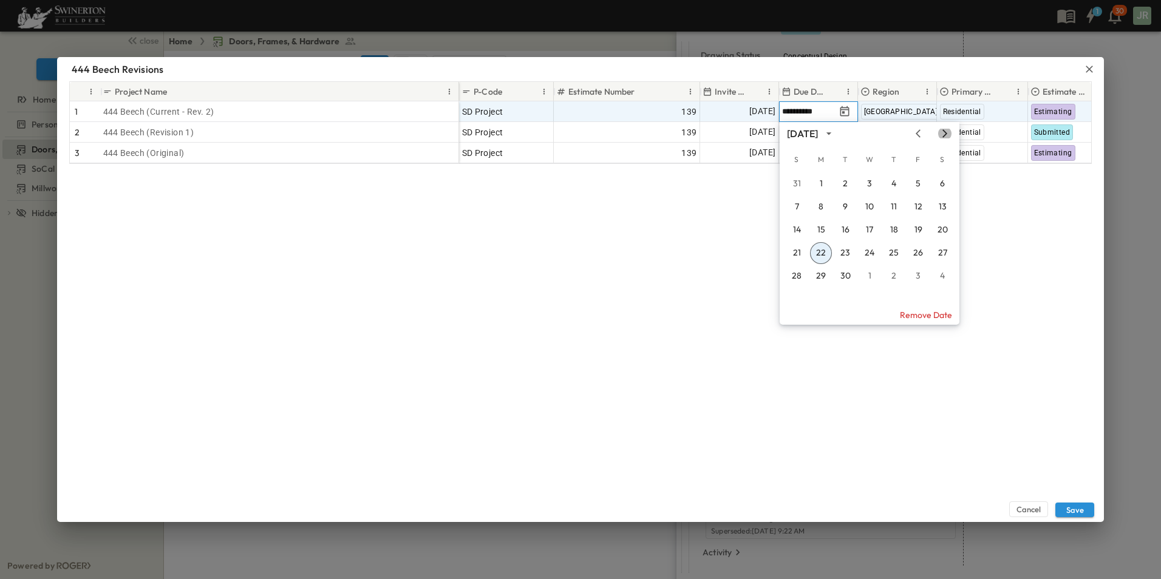
click at [945, 132] on icon "Next month" at bounding box center [944, 133] width 5 height 8
click at [868, 180] on button "1" at bounding box center [869, 184] width 22 height 22
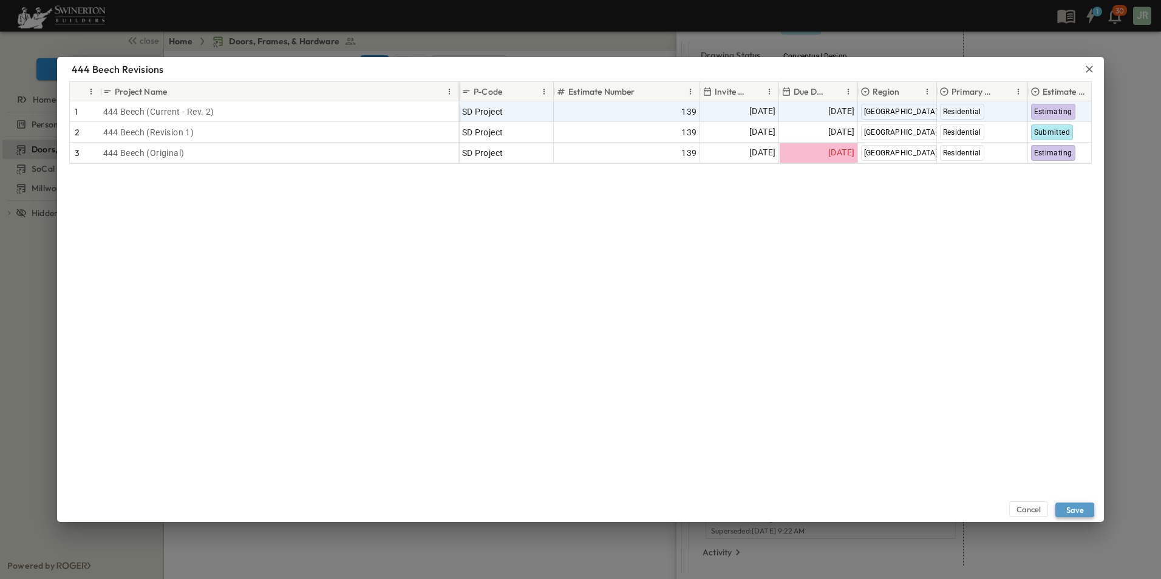
click at [1074, 509] on button "Save" at bounding box center [1074, 510] width 39 height 15
click at [1078, 505] on button "Save" at bounding box center [1074, 510] width 39 height 15
click at [1093, 66] on icon "button" at bounding box center [1089, 69] width 12 height 12
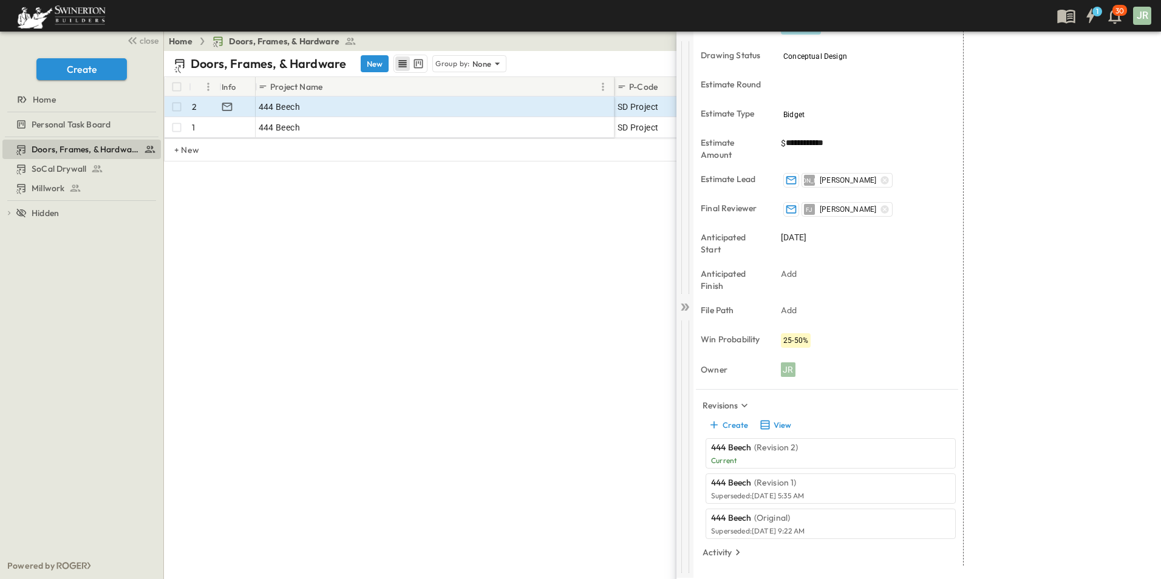
click at [688, 313] on div at bounding box center [684, 305] width 17 height 546
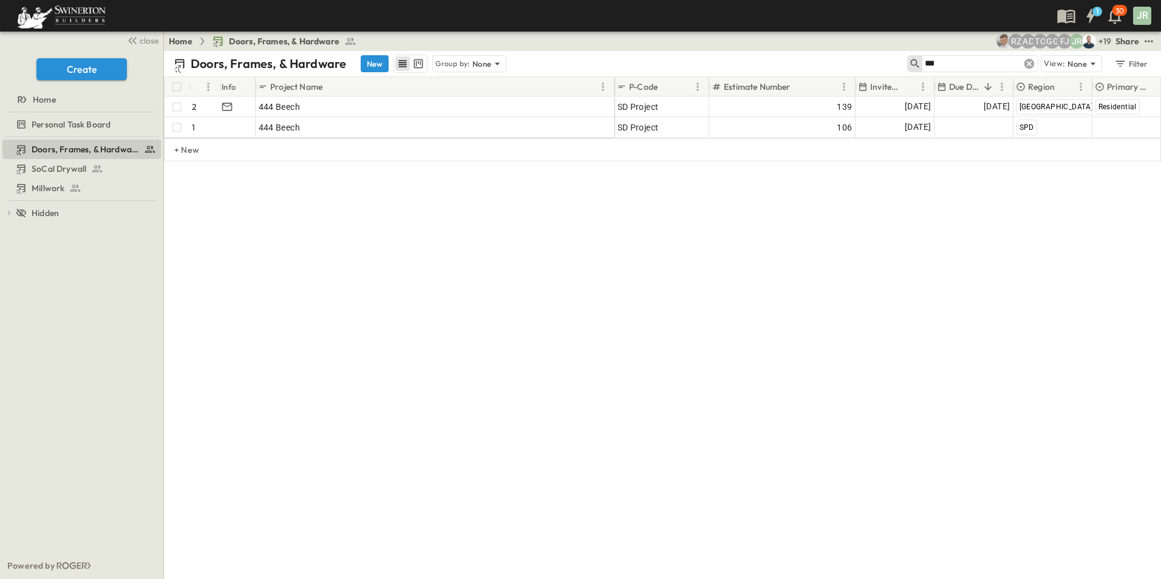
click at [1030, 58] on icon at bounding box center [1029, 64] width 12 height 12
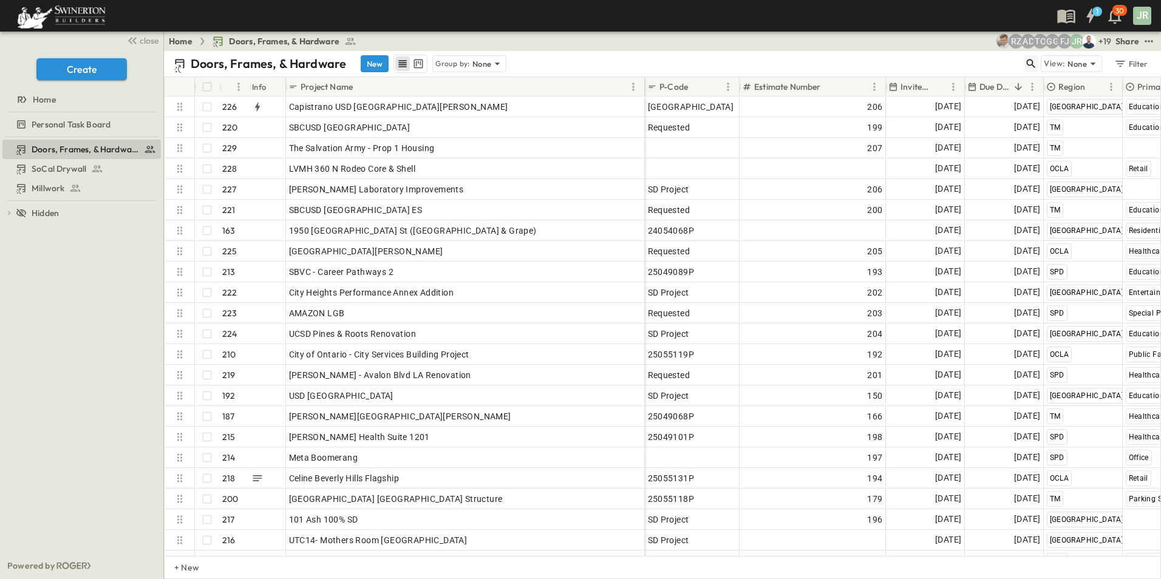
click at [1031, 64] on icon "button" at bounding box center [1031, 64] width 12 height 12
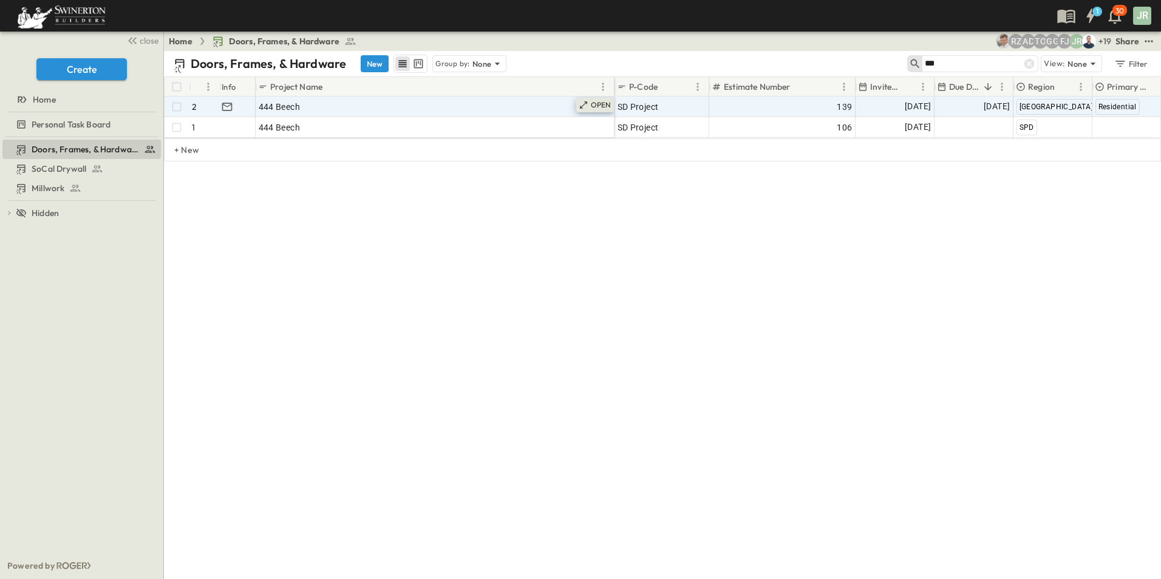
type input "***"
click at [597, 106] on p "OPEN" at bounding box center [601, 105] width 21 height 10
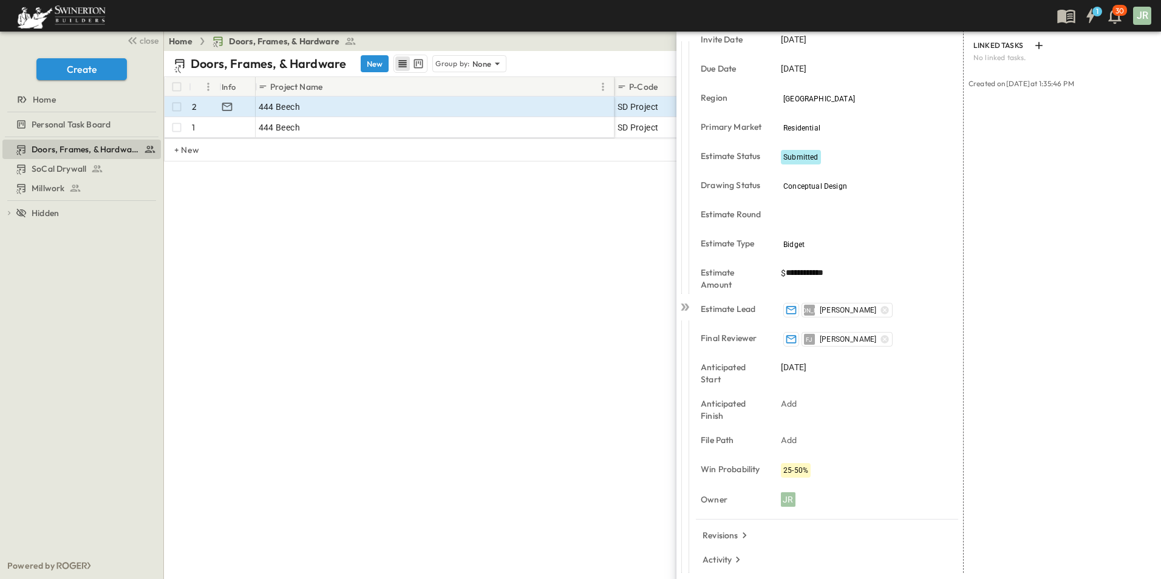
scroll to position [174, 0]
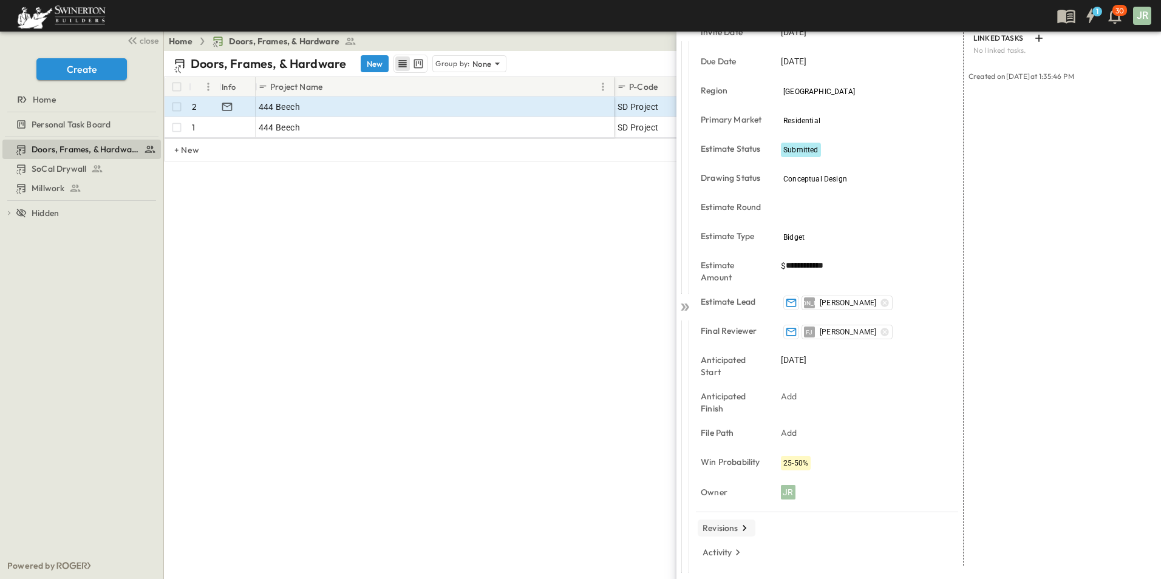
click at [708, 525] on p "Revisions" at bounding box center [720, 528] width 36 height 12
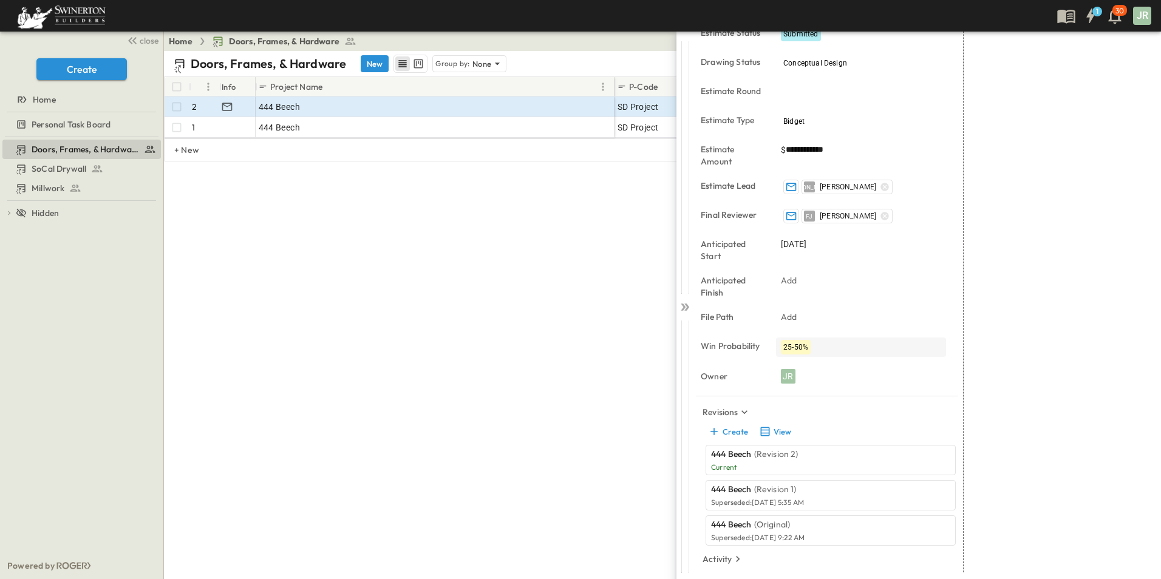
scroll to position [296, 0]
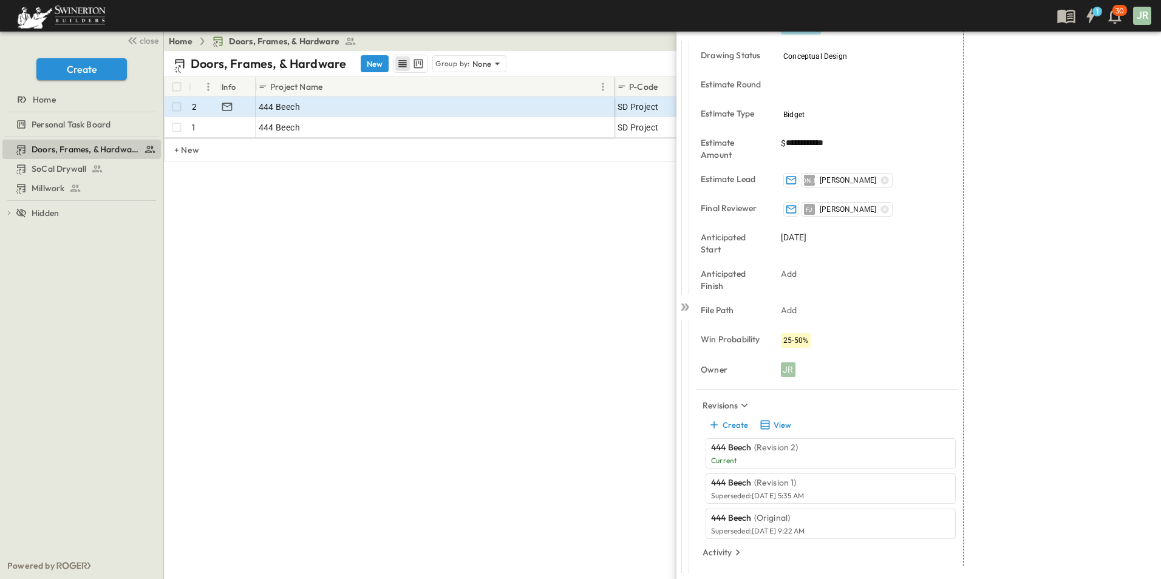
click at [735, 452] on p "444 Beech" at bounding box center [731, 447] width 41 height 12
click at [756, 460] on p "Current" at bounding box center [821, 461] width 220 height 10
click at [746, 453] on p "444 Beech" at bounding box center [731, 447] width 41 height 12
click at [786, 426] on button "View" at bounding box center [774, 424] width 39 height 17
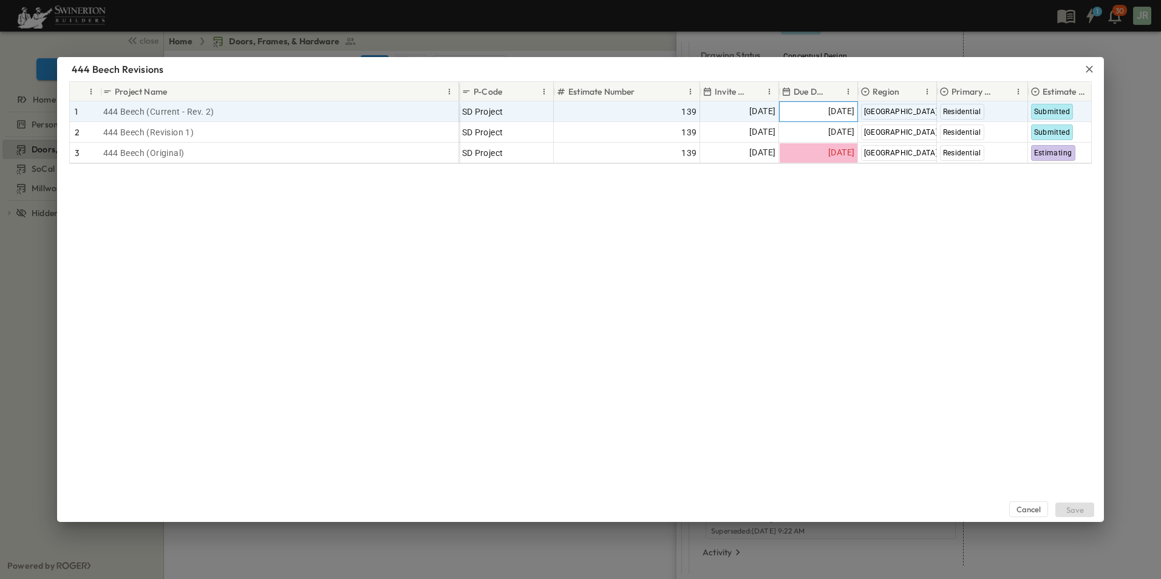
click at [830, 110] on span "[DATE]" at bounding box center [841, 111] width 26 height 14
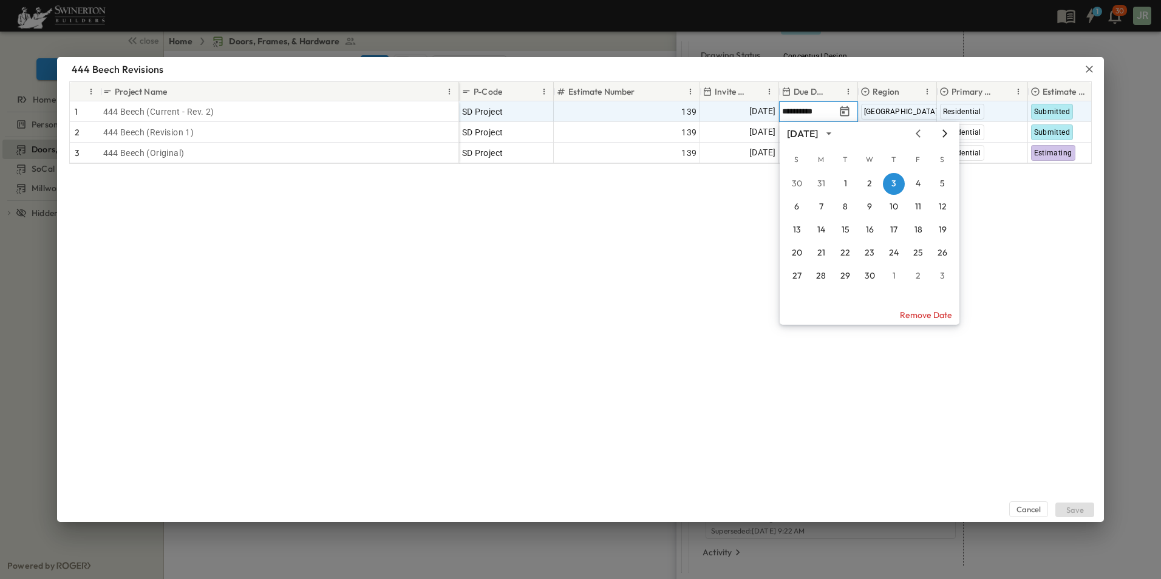
click at [943, 132] on icon "Next month" at bounding box center [944, 134] width 15 height 10
click at [942, 132] on icon "Next month" at bounding box center [944, 134] width 15 height 10
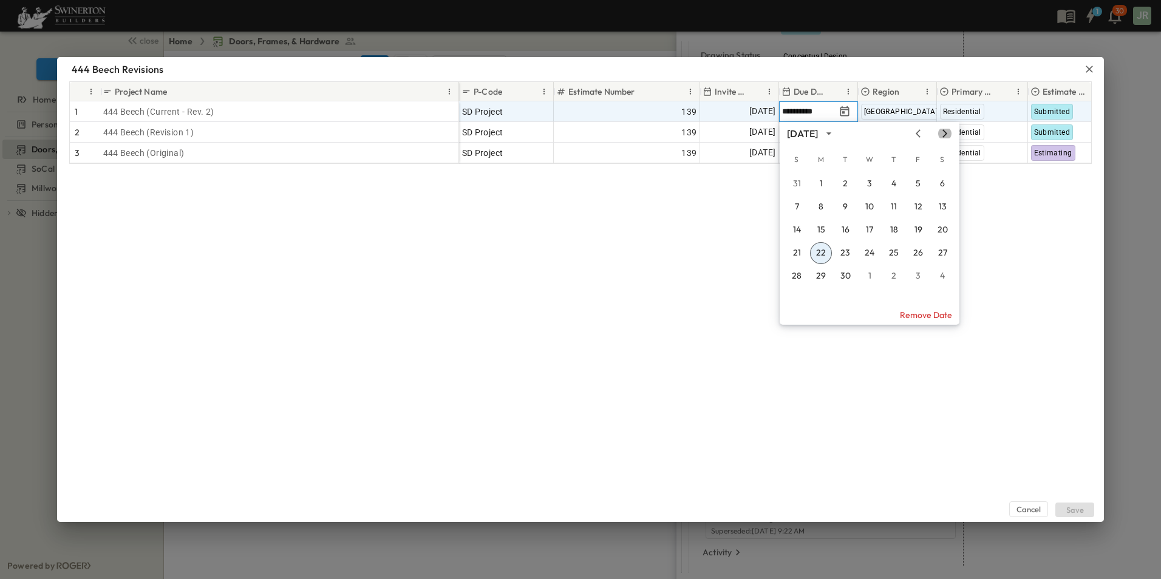
click at [942, 132] on icon "Next month" at bounding box center [944, 134] width 15 height 10
click at [870, 184] on button "1" at bounding box center [869, 184] width 22 height 22
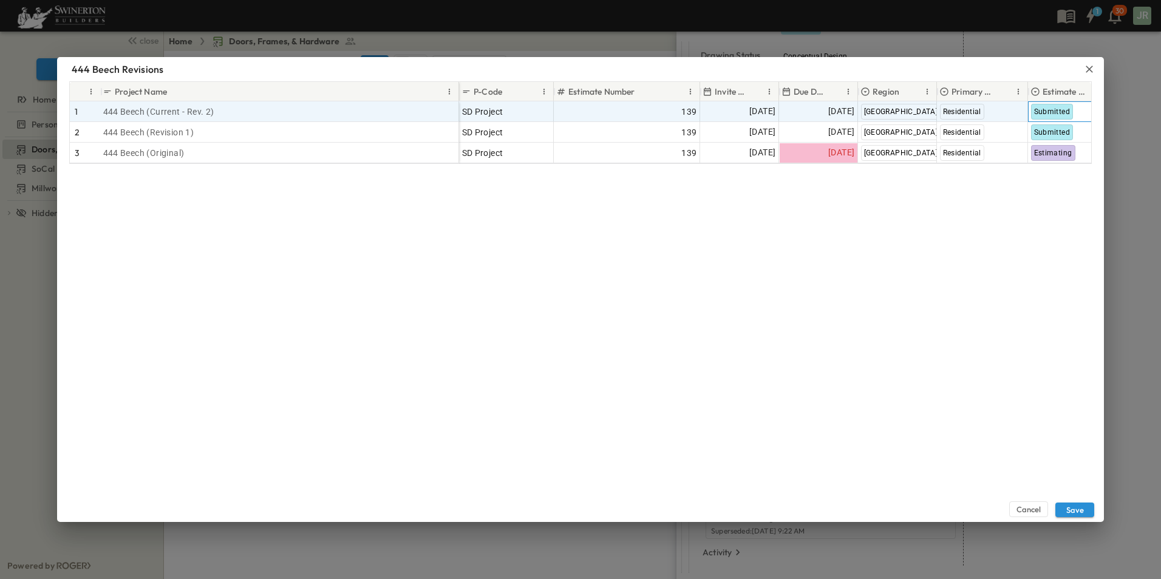
click at [1056, 109] on span "Submitted" at bounding box center [1052, 111] width 36 height 8
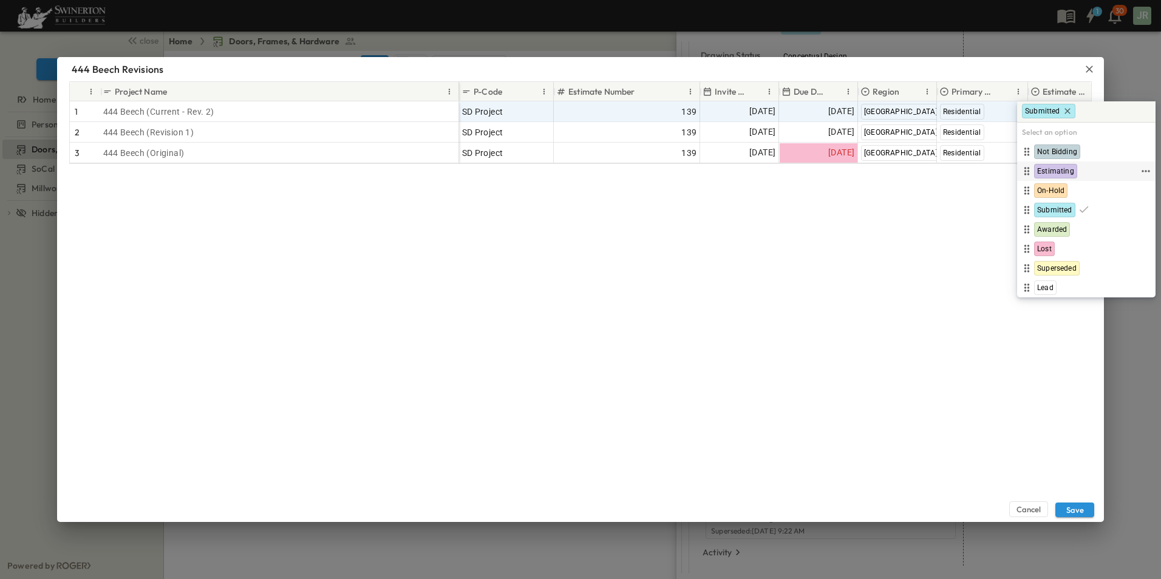
click at [1048, 169] on span "Estimating" at bounding box center [1055, 171] width 37 height 10
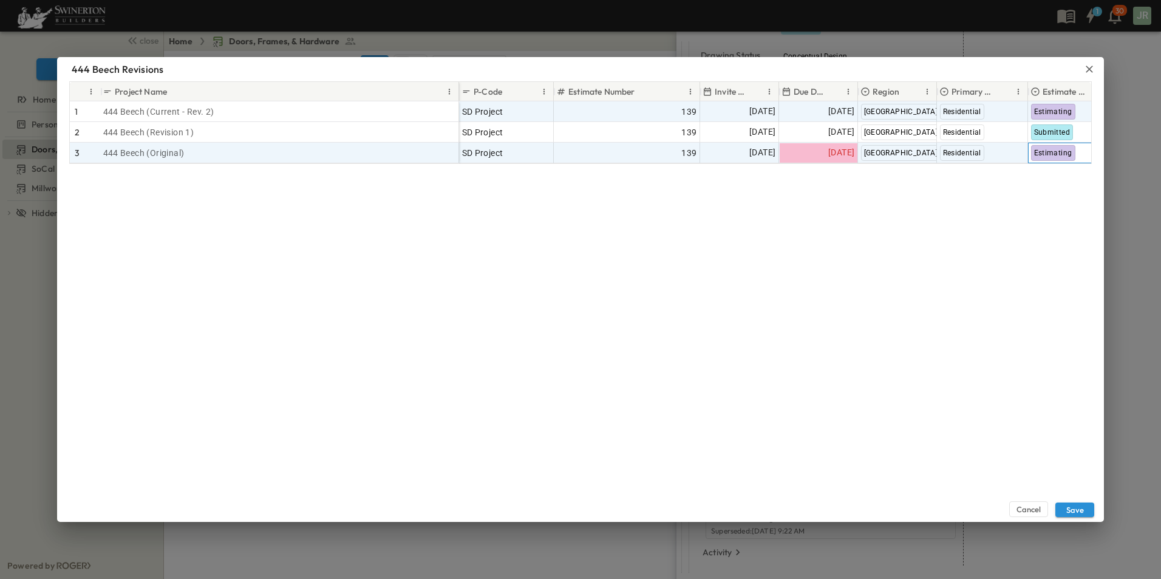
click at [1051, 151] on span "Estimating" at bounding box center [1053, 153] width 38 height 8
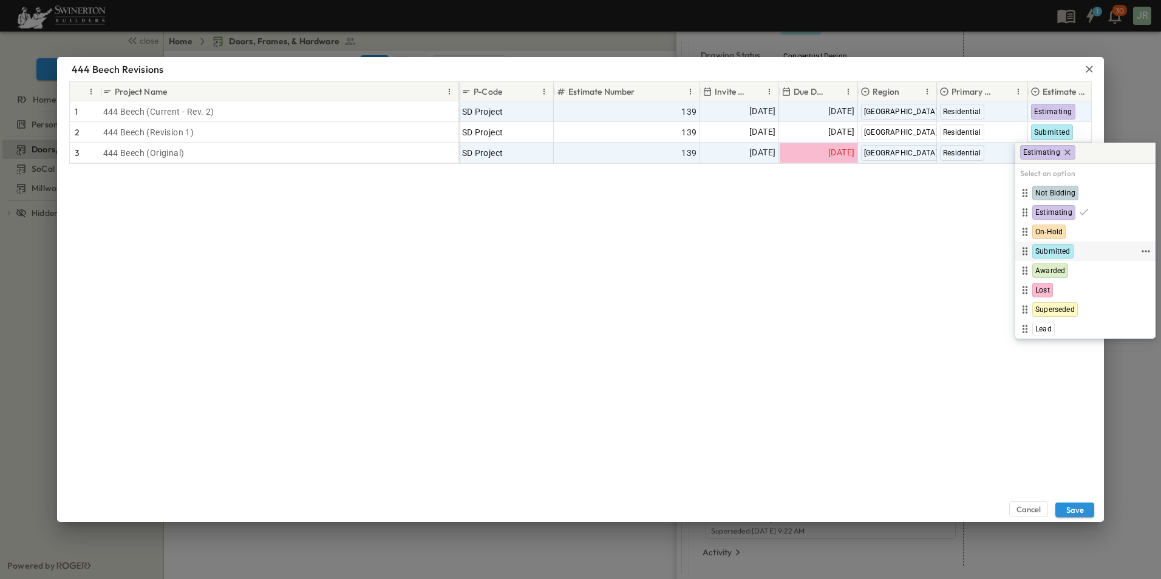
click at [1061, 246] on span "Submitted" at bounding box center [1052, 251] width 35 height 10
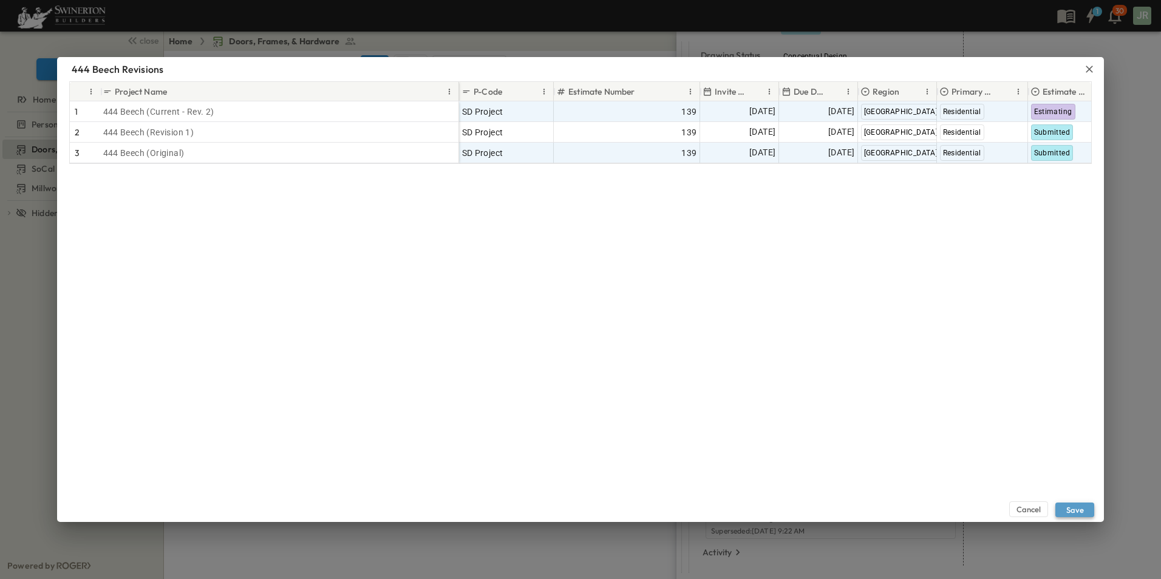
click at [1084, 506] on button "Save" at bounding box center [1074, 510] width 39 height 15
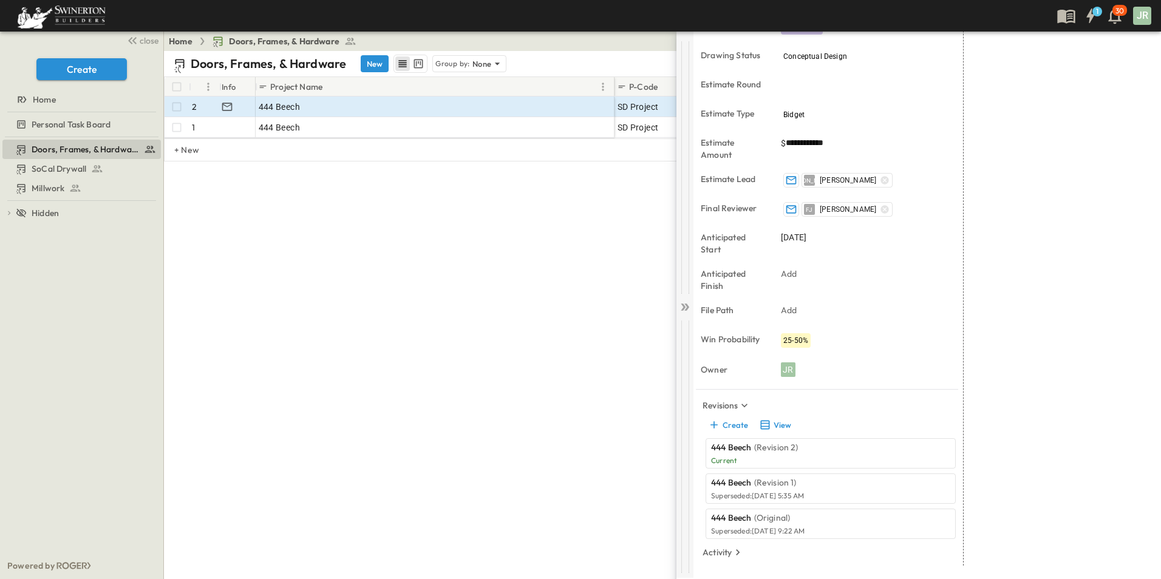
click at [684, 308] on icon at bounding box center [683, 307] width 5 height 7
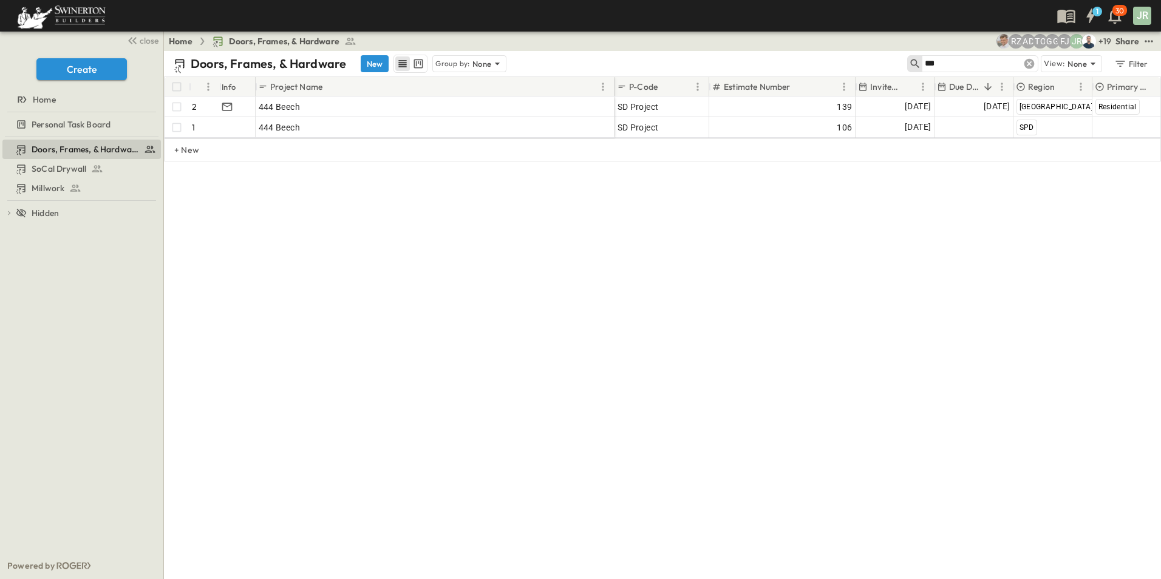
click at [1030, 62] on icon at bounding box center [1029, 64] width 10 height 10
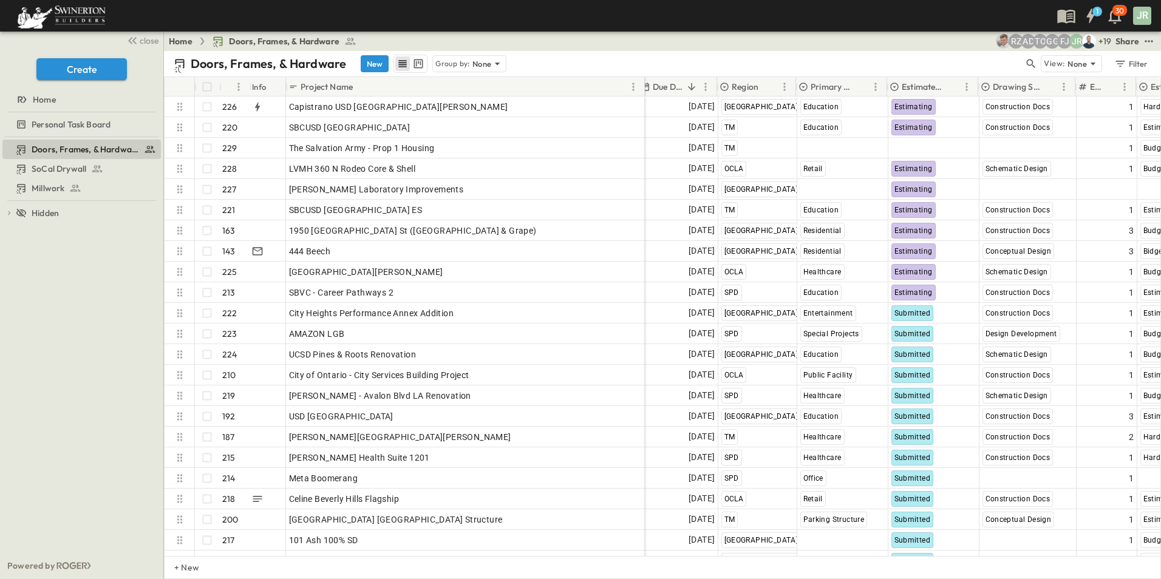
scroll to position [0, 327]
